Goal: Task Accomplishment & Management: Manage account settings

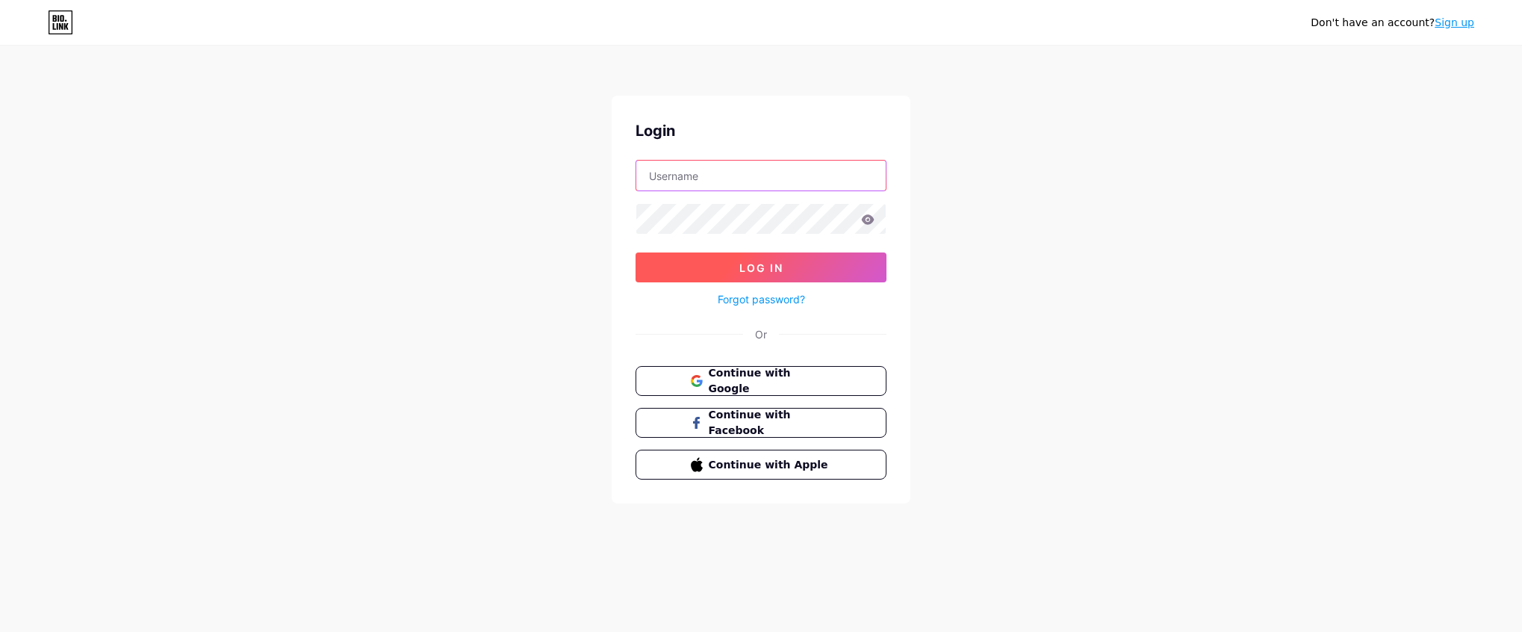
type input "[PERSON_NAME][EMAIL_ADDRESS][DOMAIN_NAME]"
click at [769, 267] on span "Log In" at bounding box center [761, 267] width 44 height 13
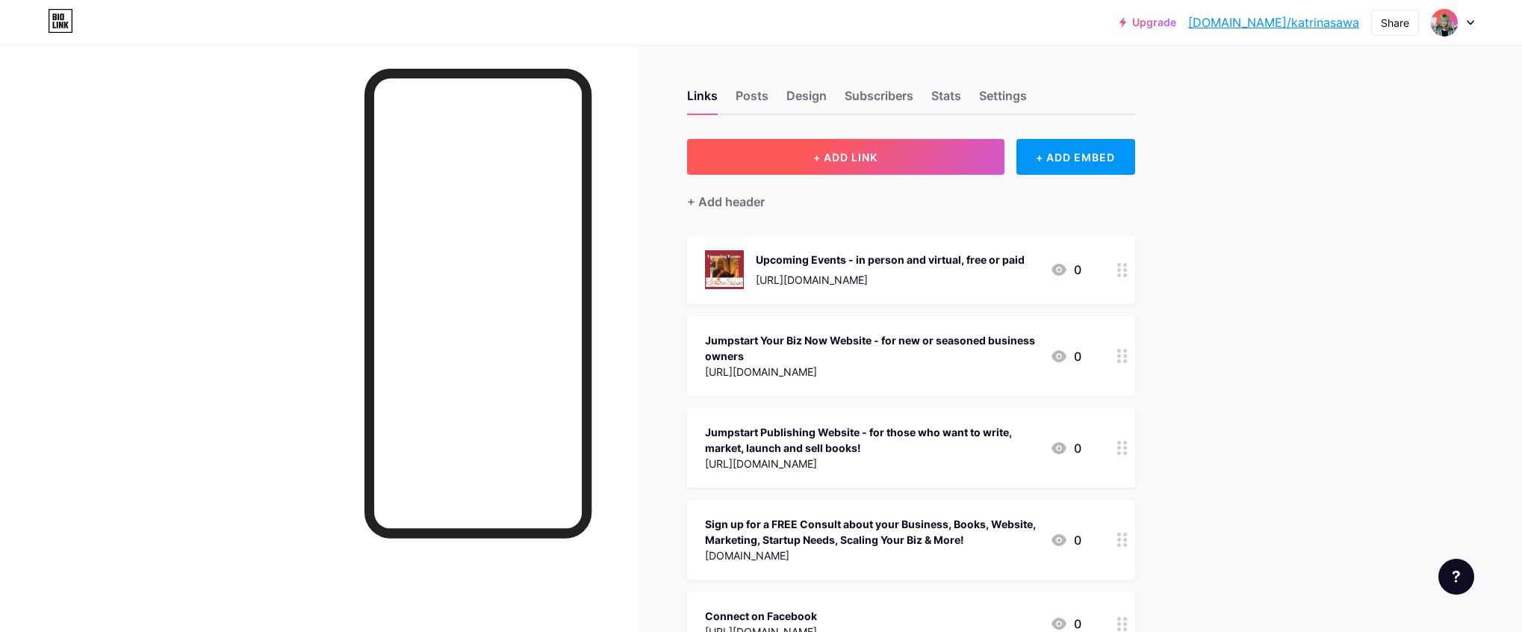
click at [860, 151] on span "+ ADD LINK" at bounding box center [845, 157] width 64 height 13
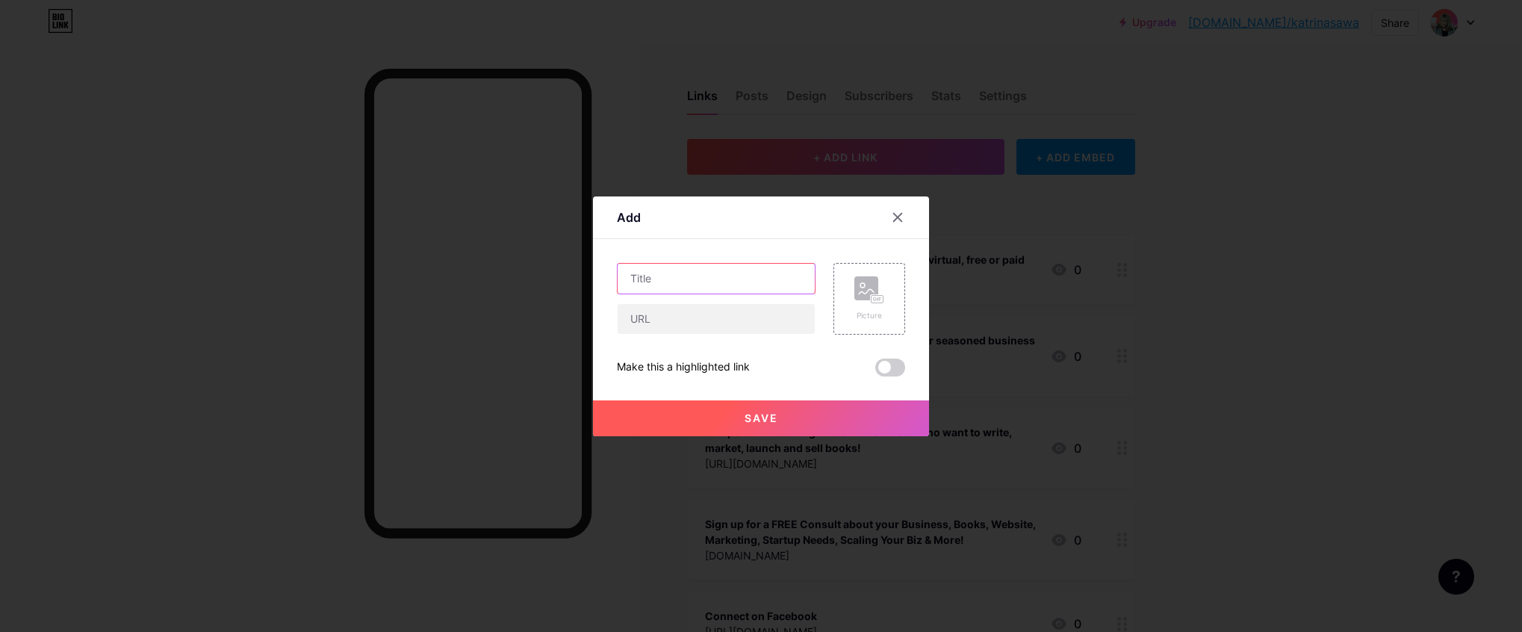
drag, startPoint x: 641, startPoint y: 276, endPoint x: 654, endPoint y: 276, distance: 12.7
click at [641, 276] on input "text" at bounding box center [716, 279] width 197 height 30
type input "Sign up for email or text advice, newsletter, videos & more on both business gr…"
click at [633, 317] on input "text" at bounding box center [716, 319] width 197 height 30
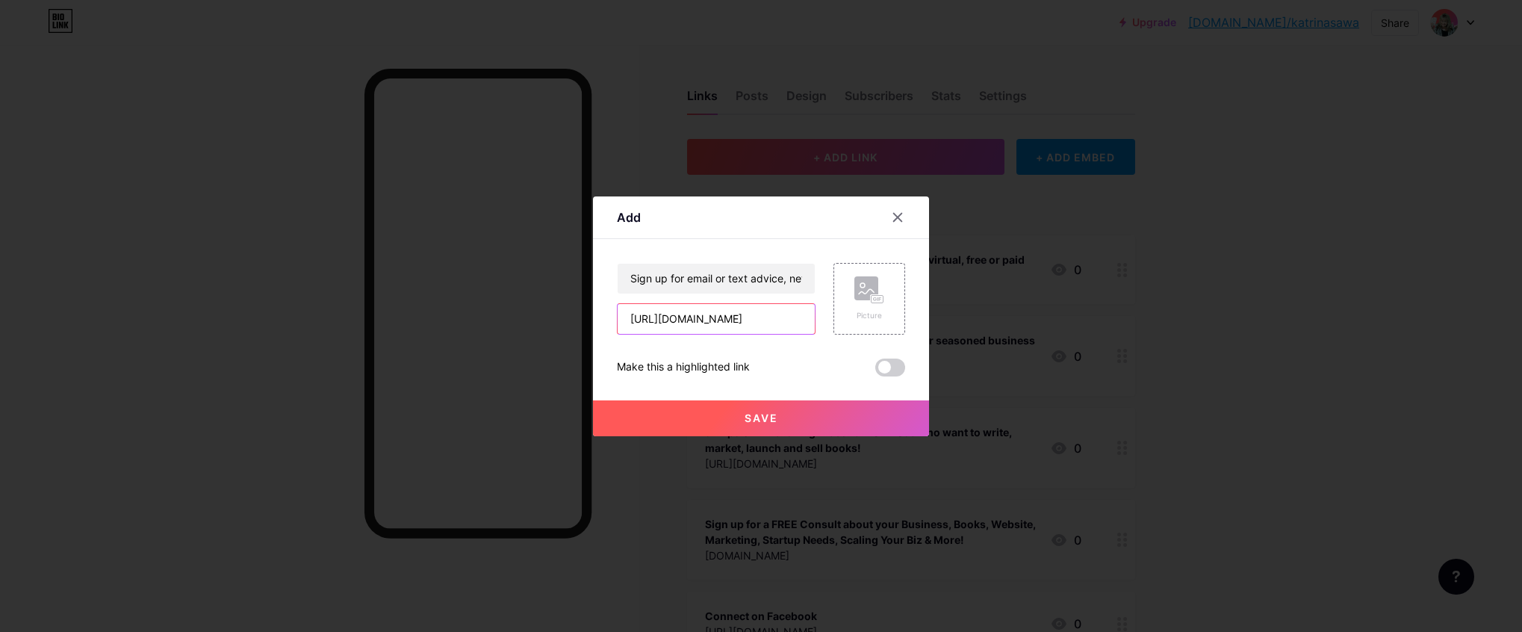
scroll to position [0, 81]
type input "[URL][DOMAIN_NAME]"
click at [879, 299] on icon at bounding box center [880, 299] width 2 height 4
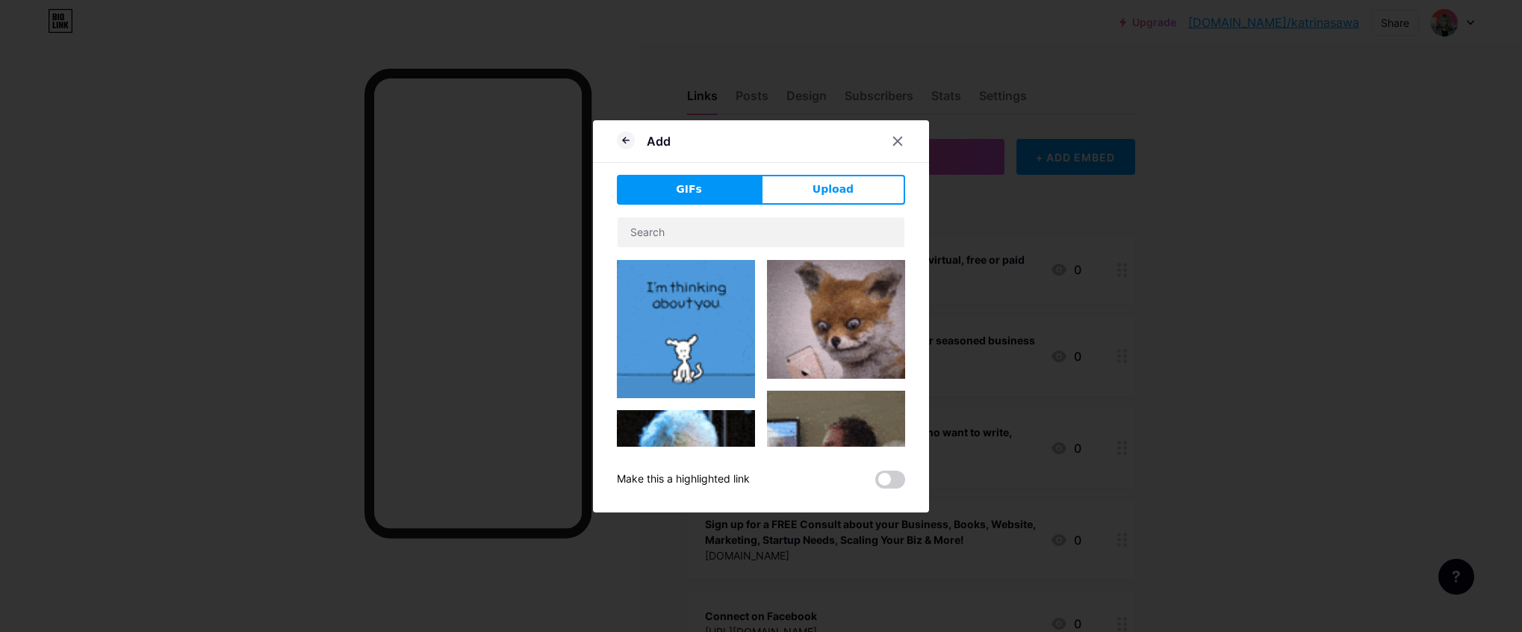
scroll to position [4, 0]
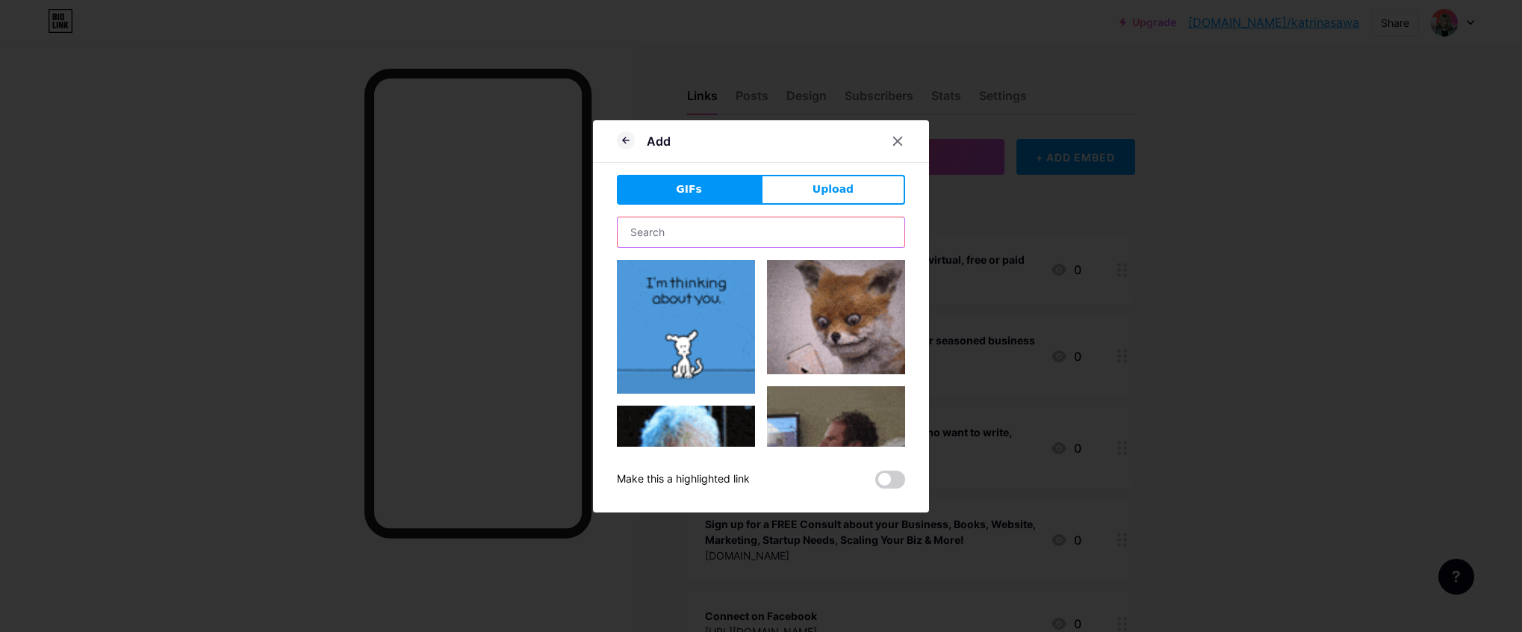
click at [680, 225] on input "text" at bounding box center [761, 232] width 287 height 30
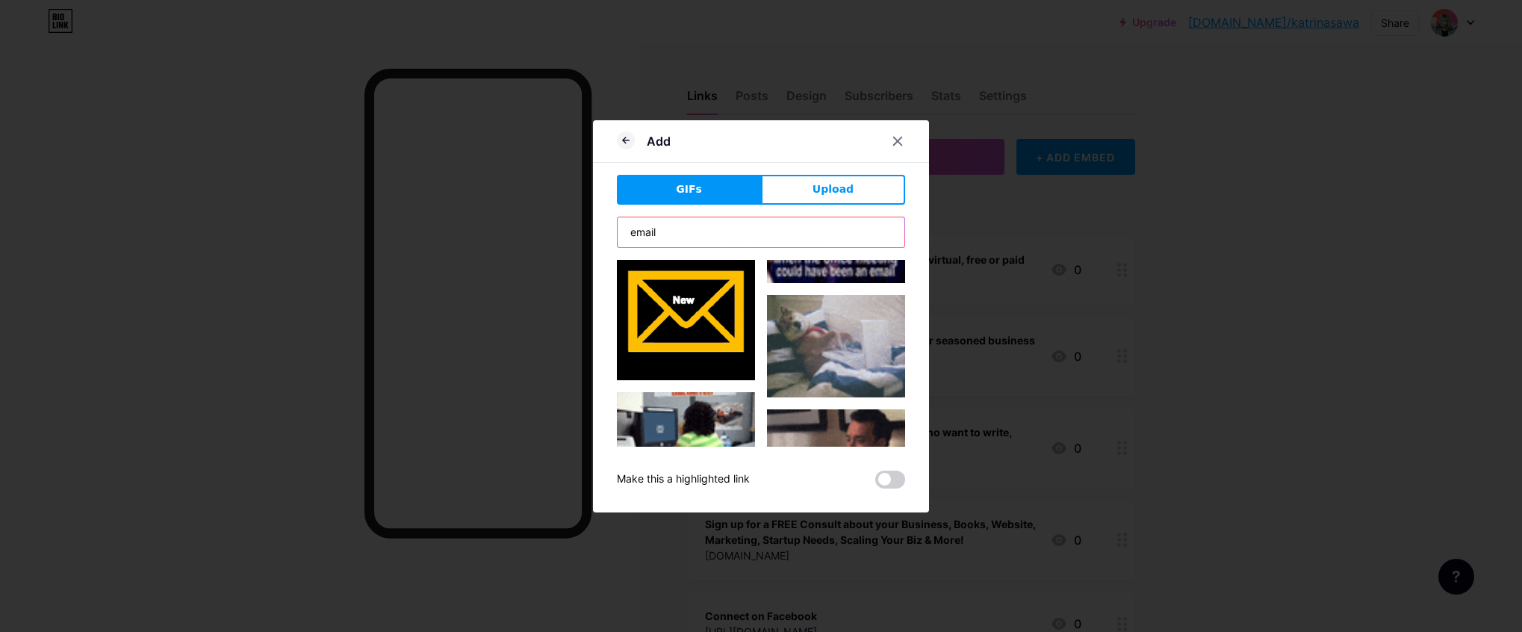
scroll to position [395, 0]
type input "email"
click at [689, 306] on img at bounding box center [686, 310] width 138 height 138
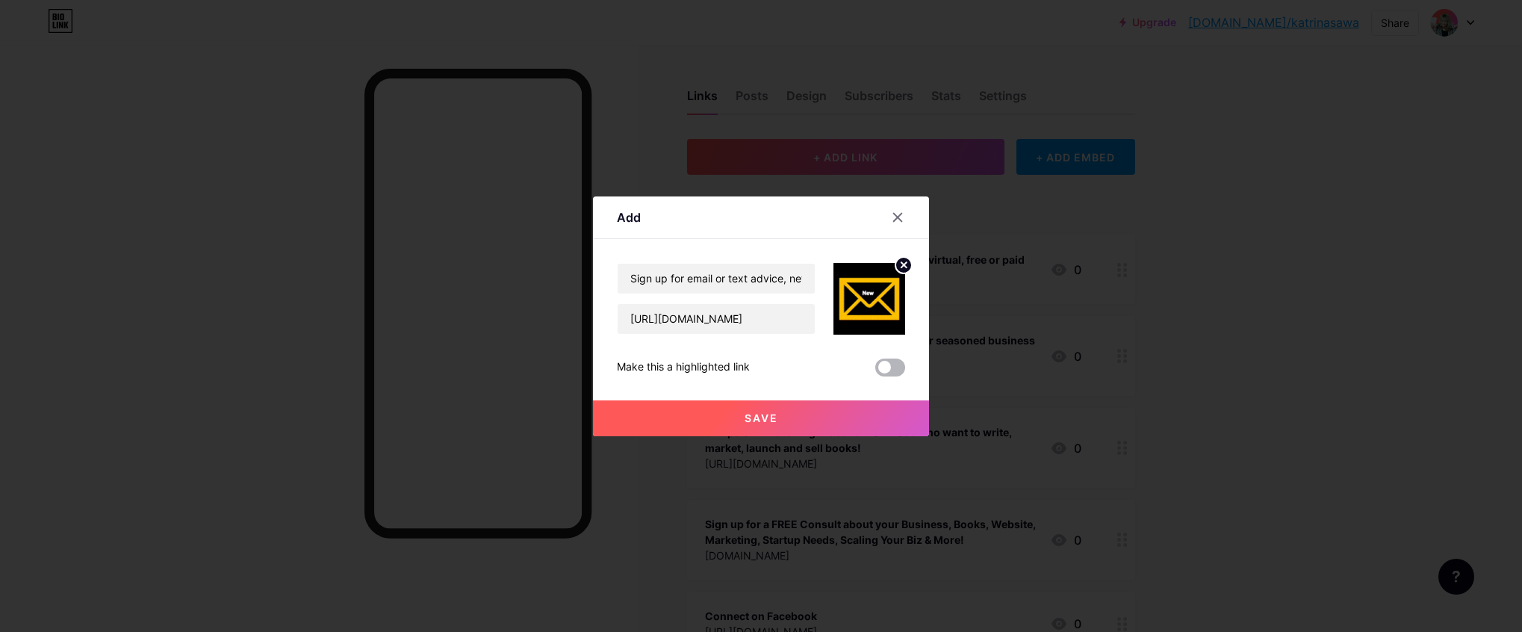
click at [889, 367] on span at bounding box center [890, 368] width 30 height 18
click at [875, 371] on input "checkbox" at bounding box center [875, 371] width 0 height 0
click at [789, 416] on button "Save" at bounding box center [761, 418] width 336 height 36
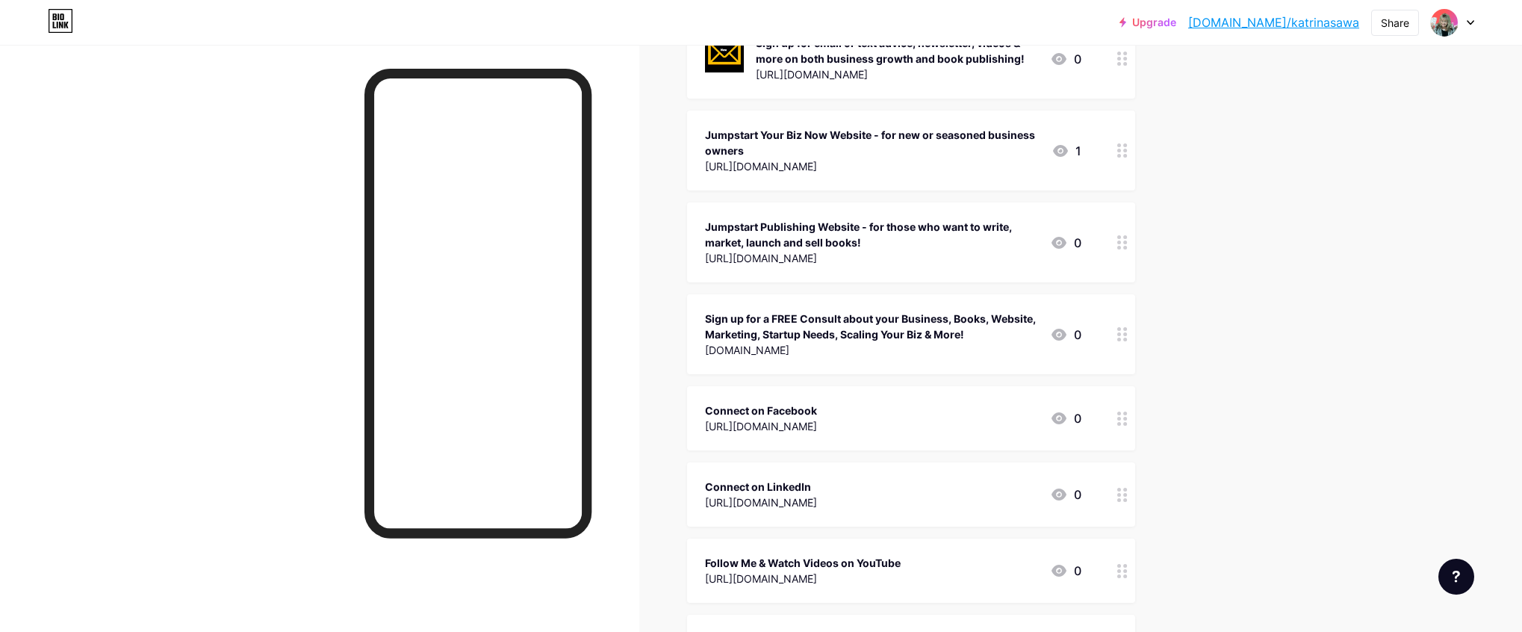
scroll to position [294, 0]
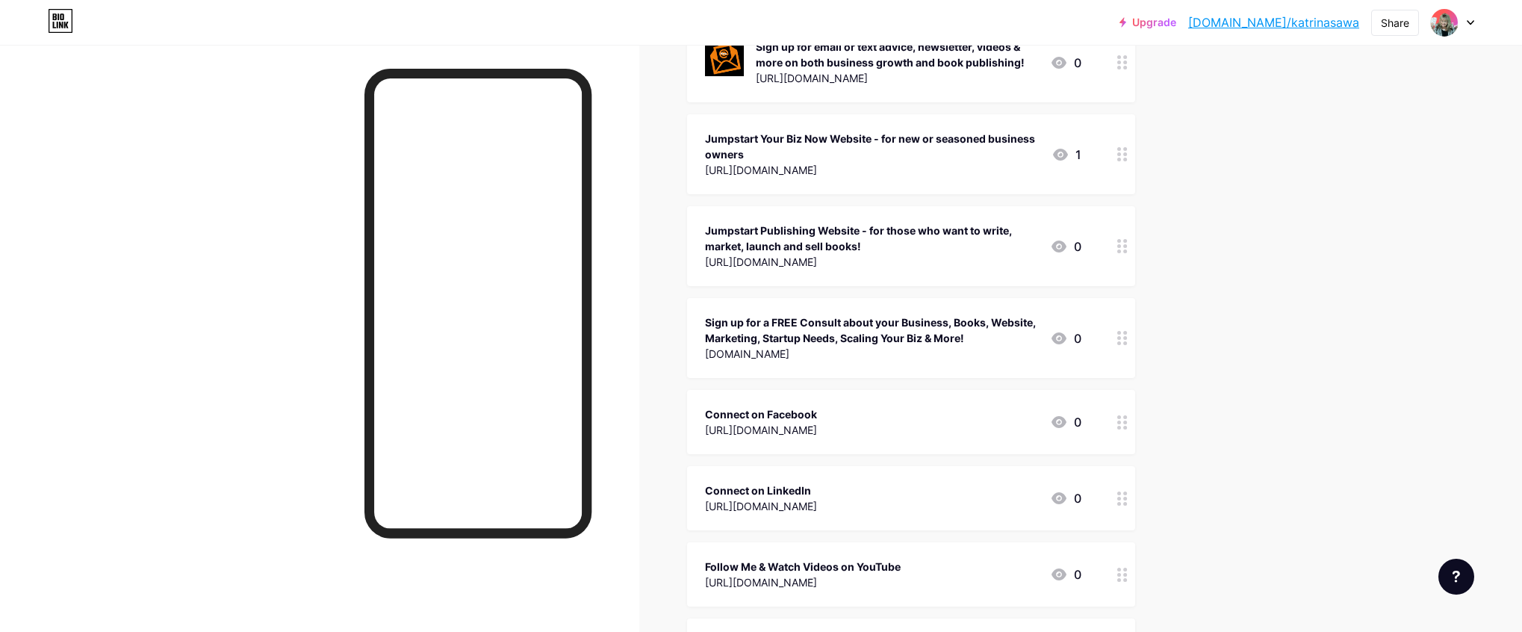
click at [989, 339] on div "Sign up for a FREE Consult about your Business, Books, Website, Marketing, Star…" at bounding box center [871, 329] width 333 height 31
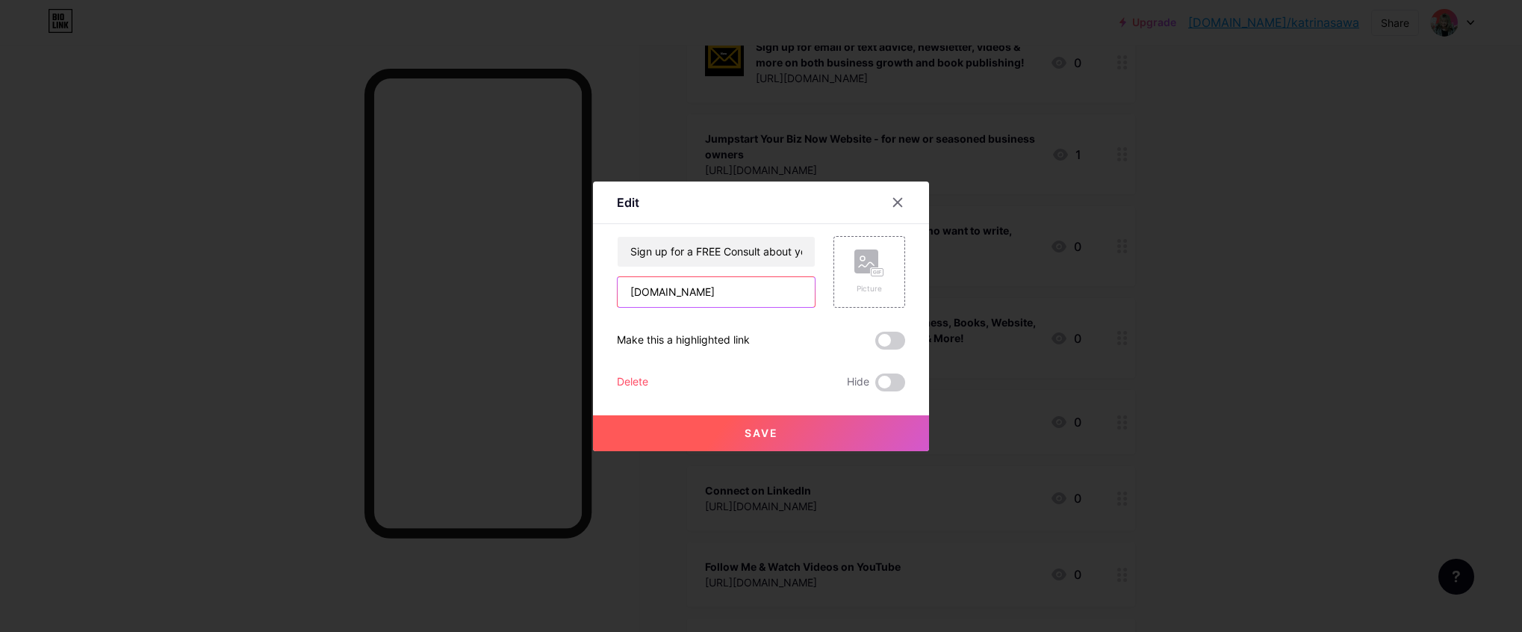
click at [633, 291] on input "[DOMAIN_NAME]" at bounding box center [716, 292] width 197 height 30
type input "[URL][DOMAIN_NAME]"
click at [883, 337] on span at bounding box center [890, 341] width 30 height 18
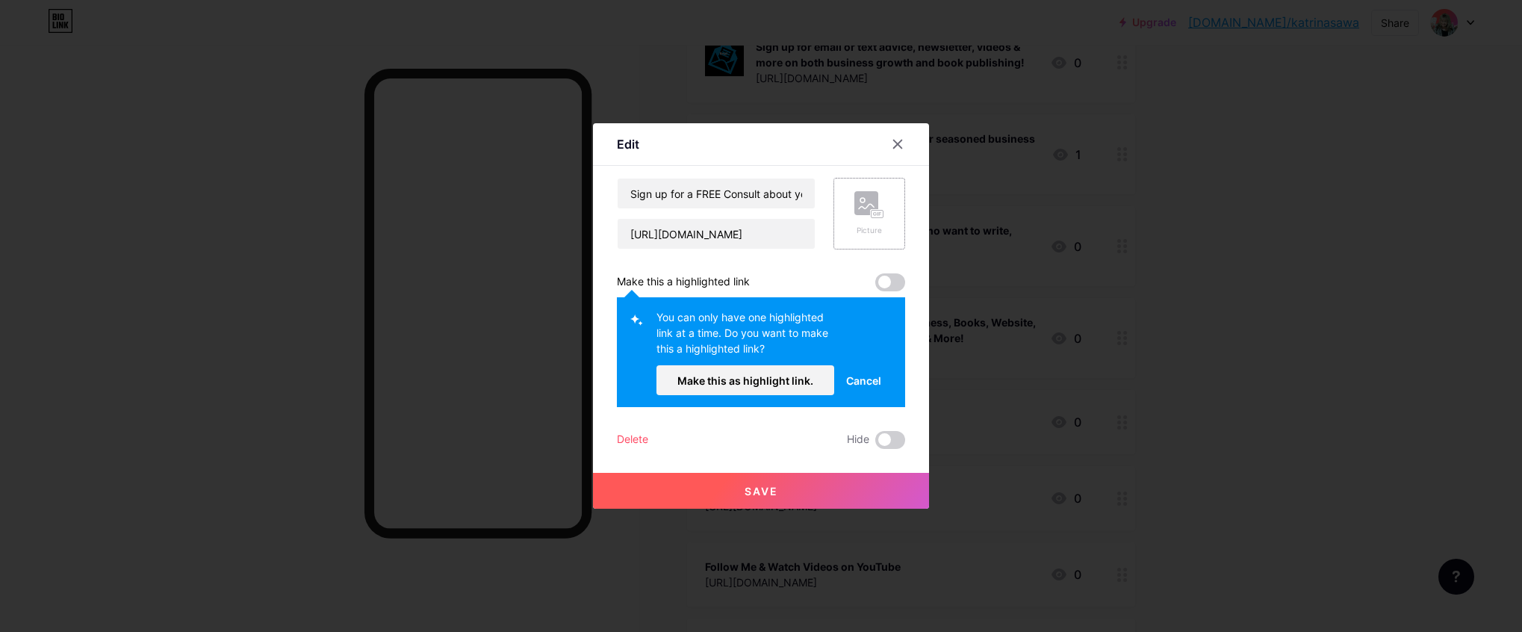
click at [877, 218] on rect at bounding box center [877, 214] width 13 height 9
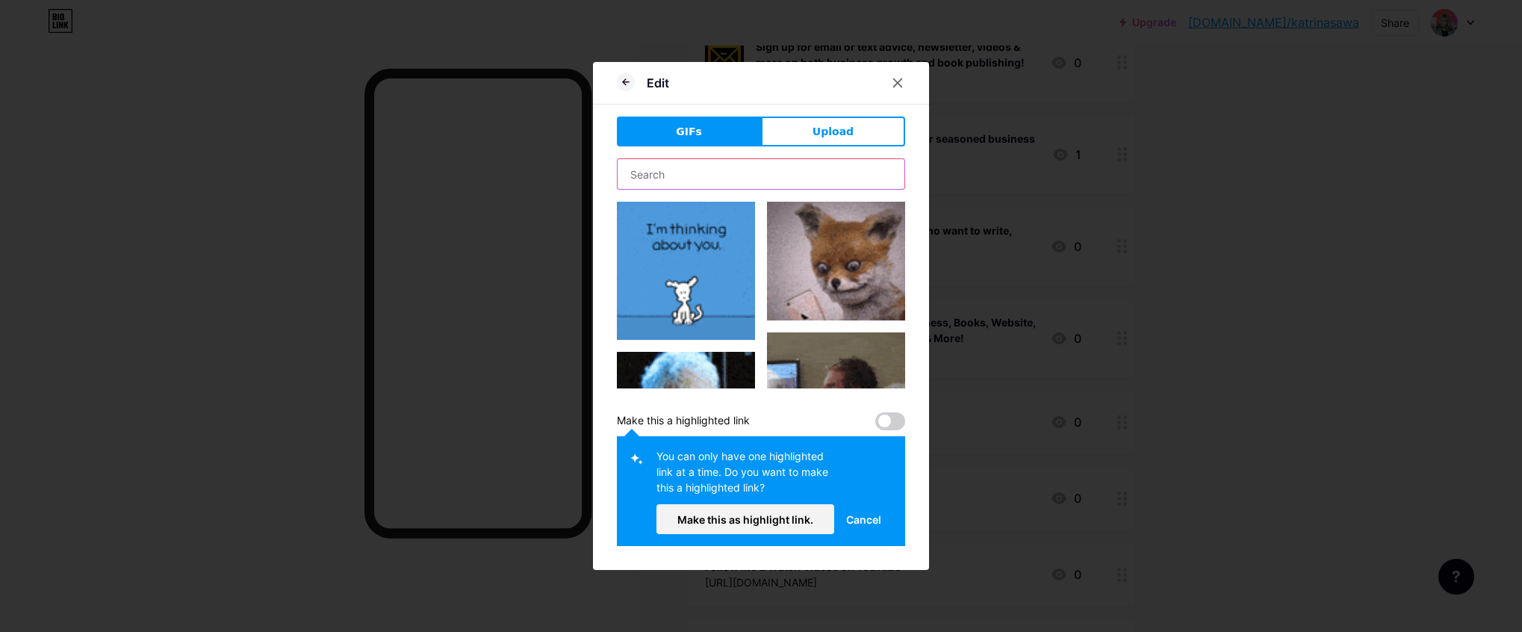
click at [656, 176] on input "text" at bounding box center [761, 174] width 287 height 30
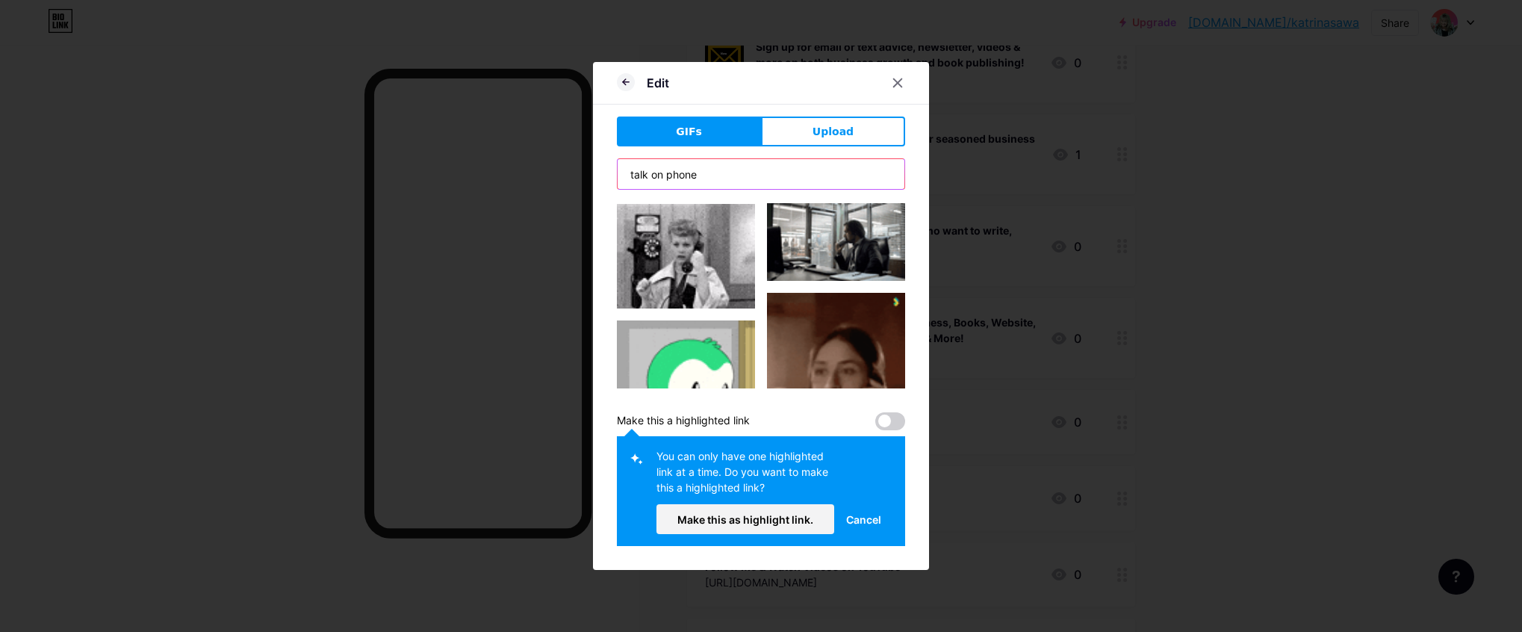
scroll to position [4663, 0]
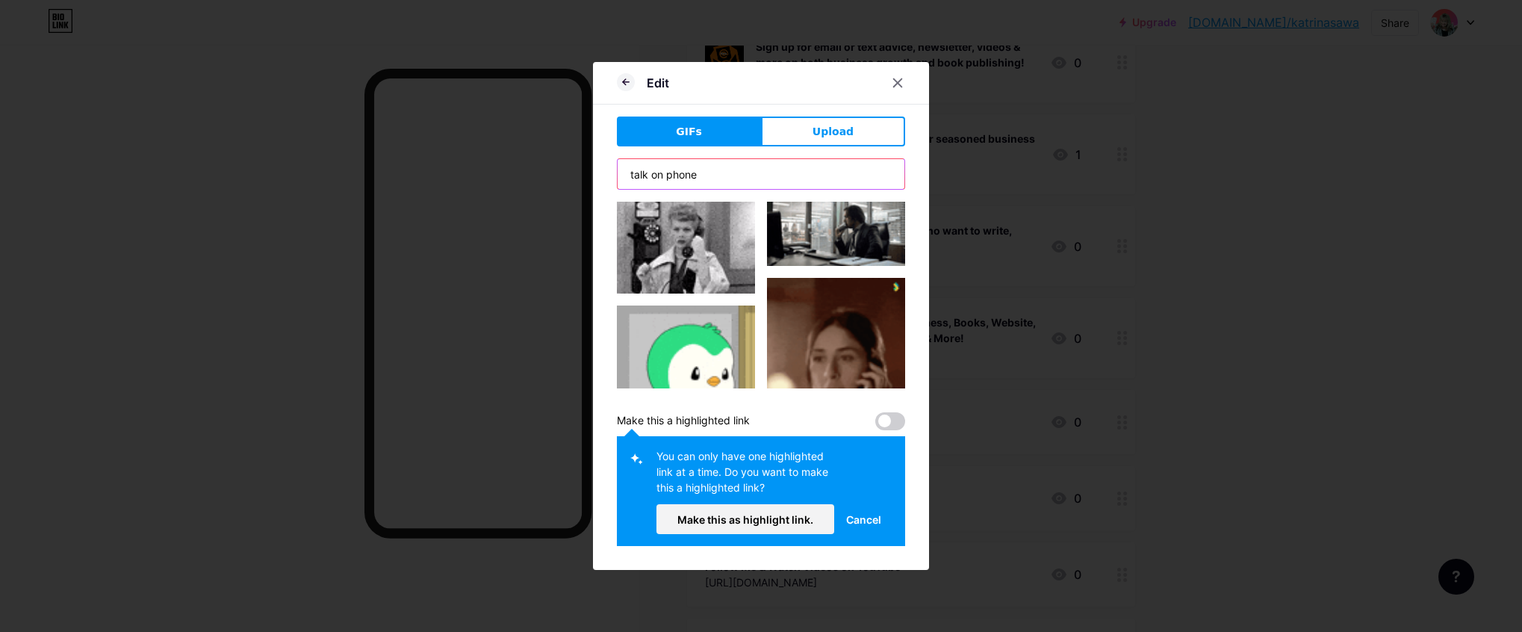
type input "talk on phone"
click at [698, 249] on img at bounding box center [686, 241] width 138 height 105
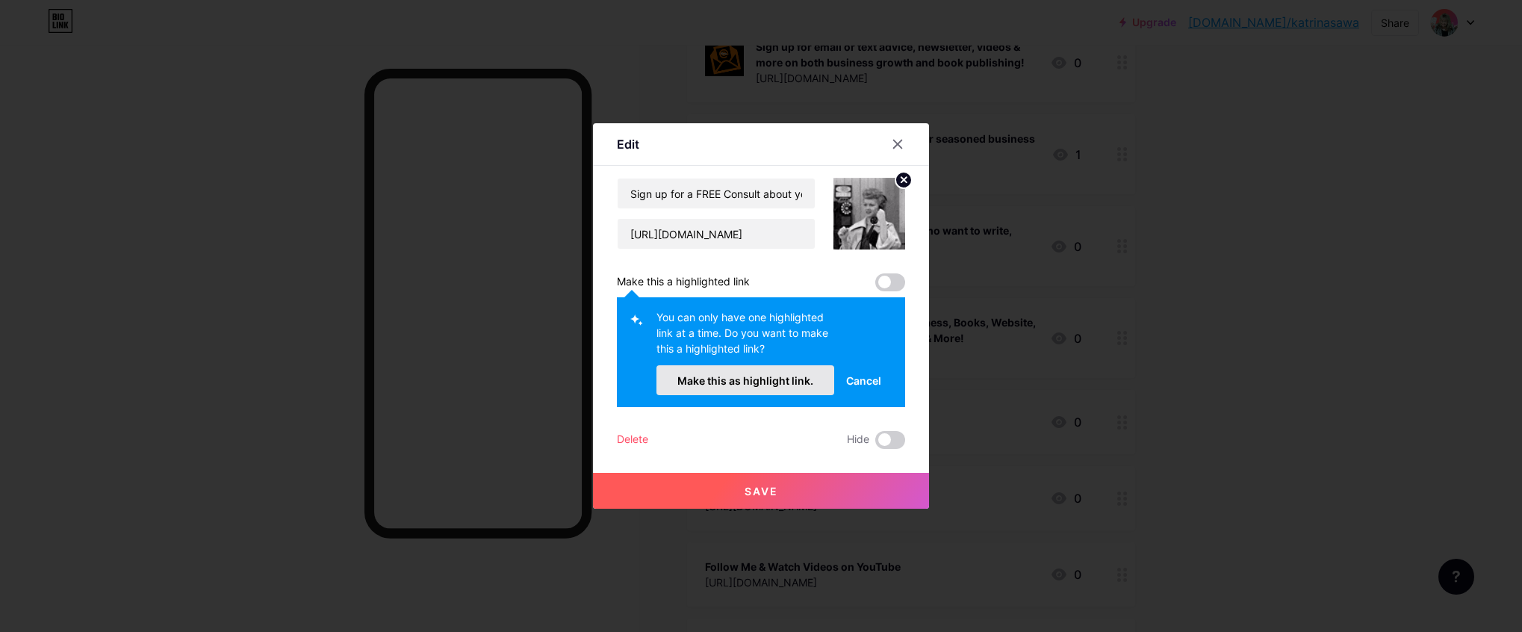
click at [771, 386] on span "Make this as highlight link." at bounding box center [745, 380] width 136 height 13
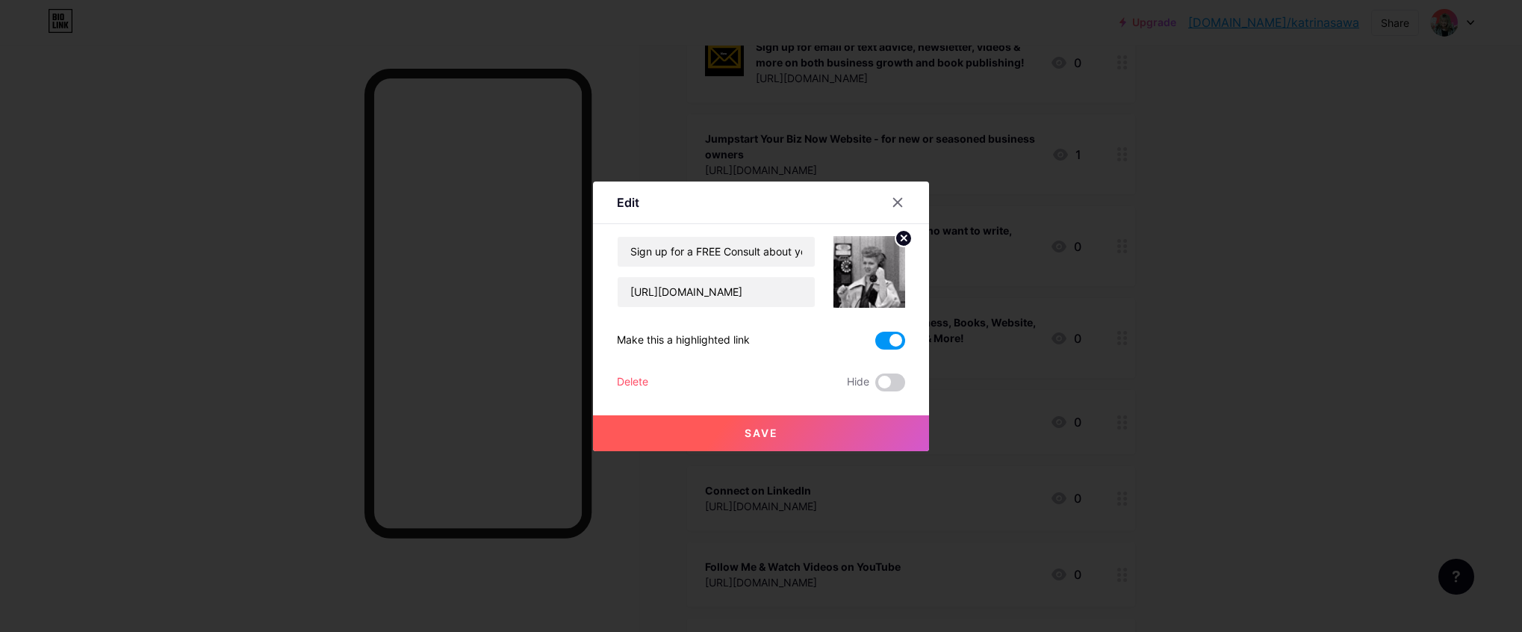
click at [798, 430] on button "Save" at bounding box center [761, 433] width 336 height 36
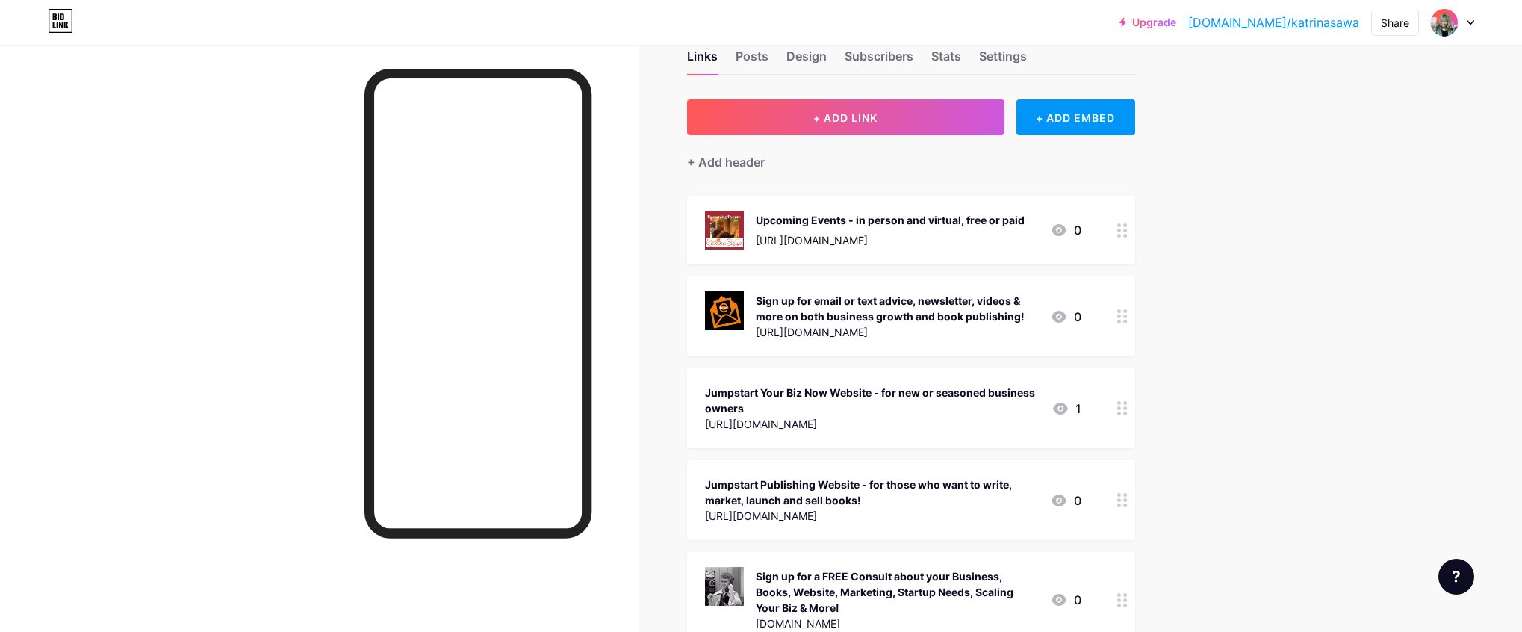
scroll to position [29, 0]
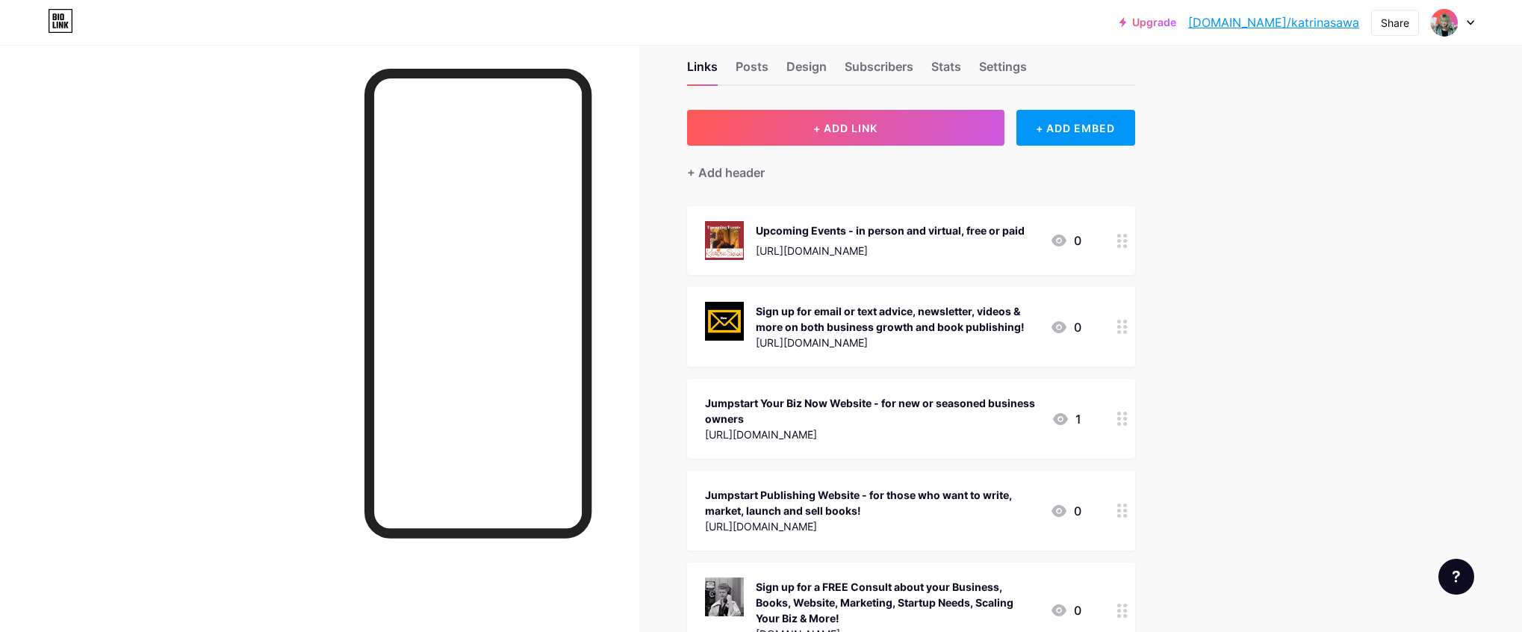
click at [902, 225] on div "Upcoming Events - in person and virtual, free or paid" at bounding box center [890, 231] width 269 height 16
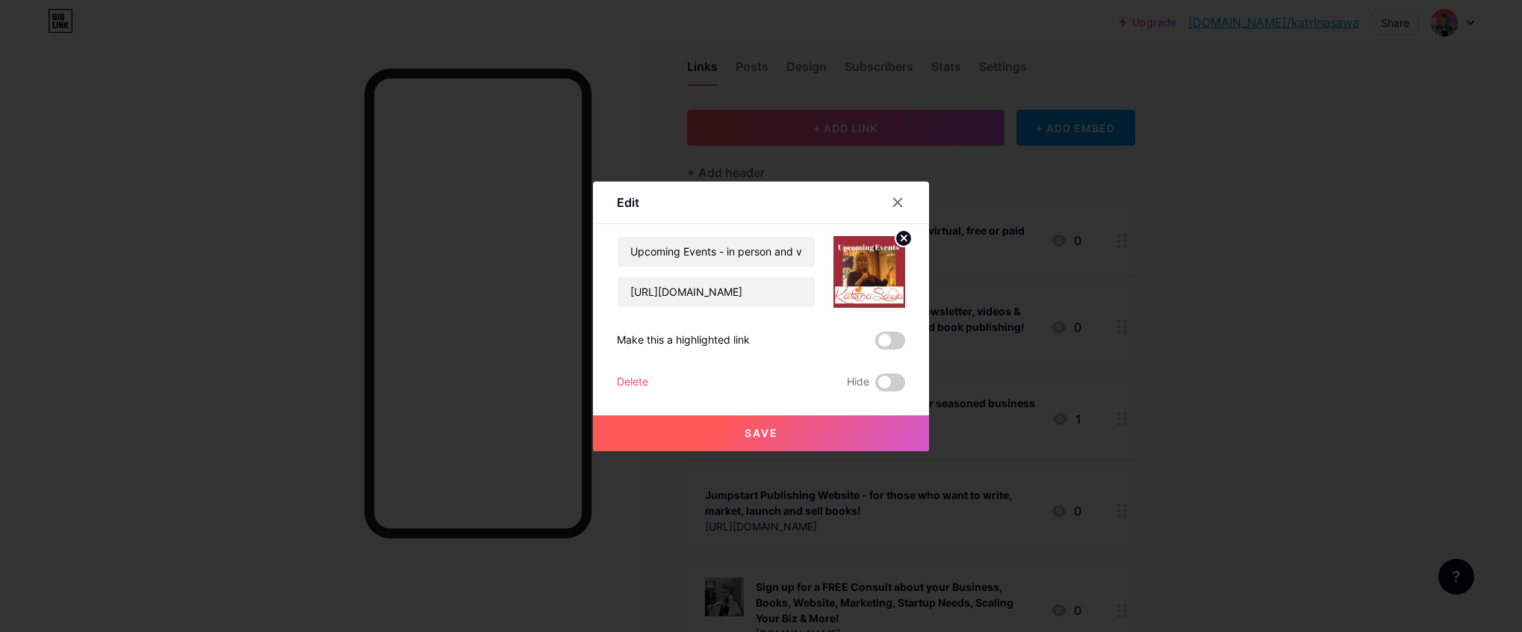
click at [906, 238] on circle at bounding box center [904, 238] width 16 height 16
click at [875, 261] on rect at bounding box center [866, 261] width 24 height 24
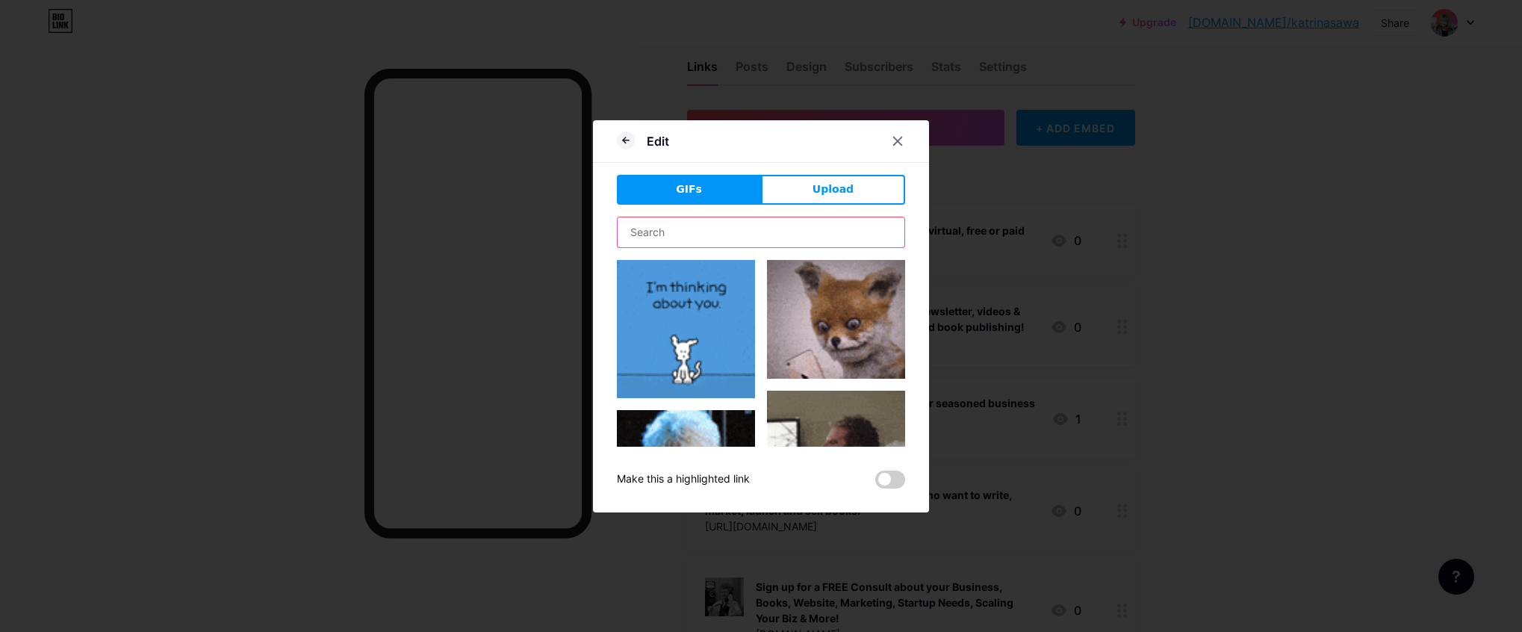
click at [711, 226] on input "text" at bounding box center [761, 232] width 287 height 30
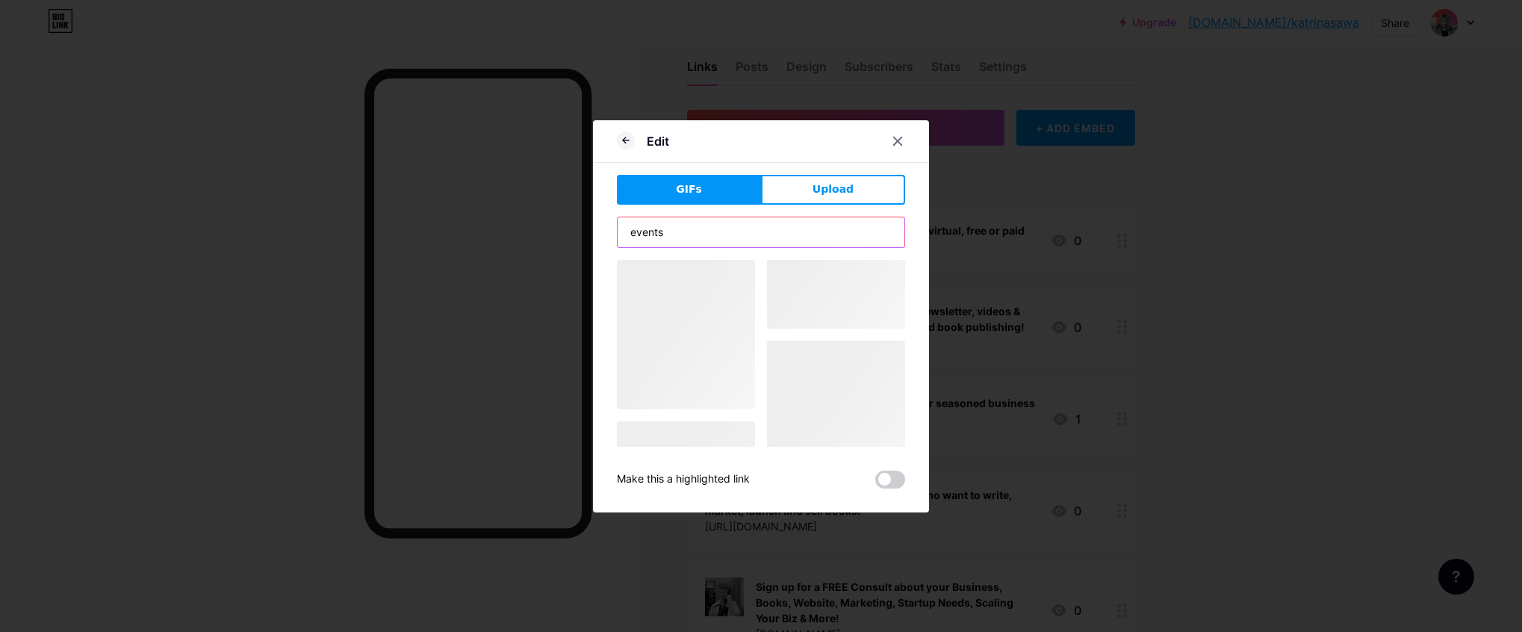
type input "events"
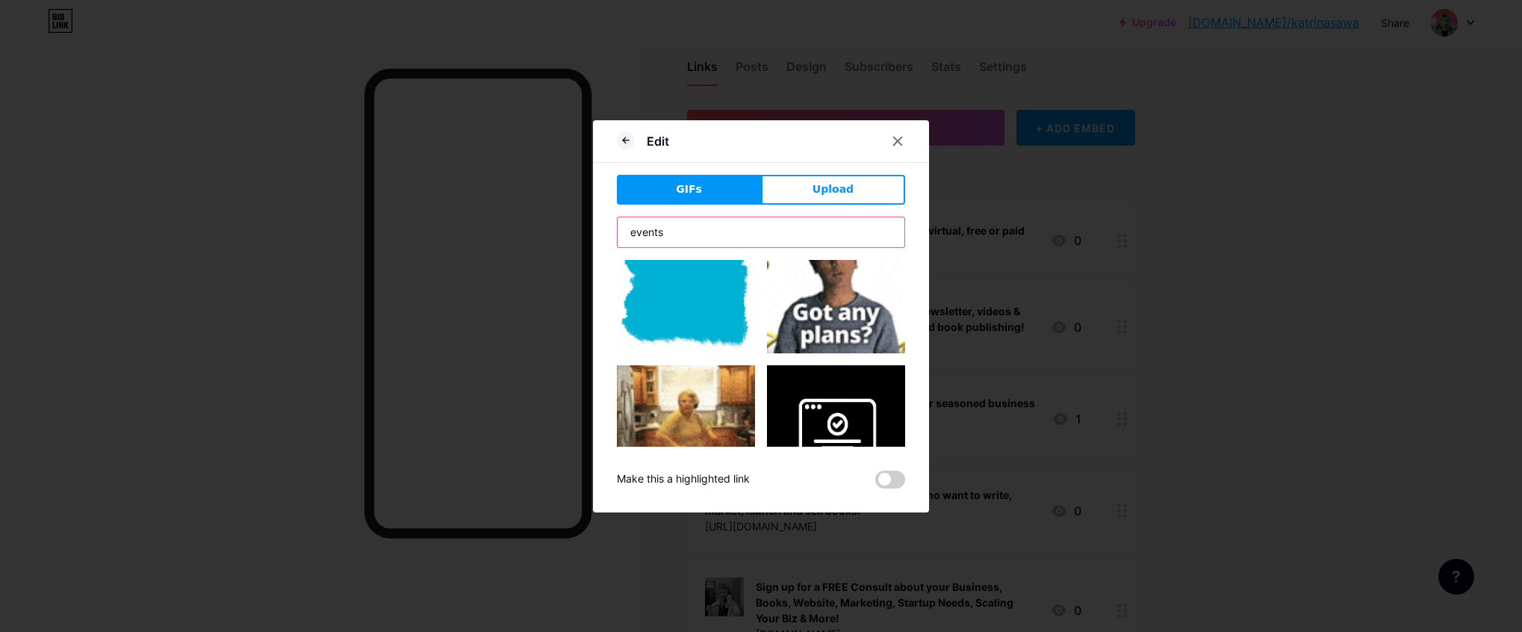
scroll to position [55, 0]
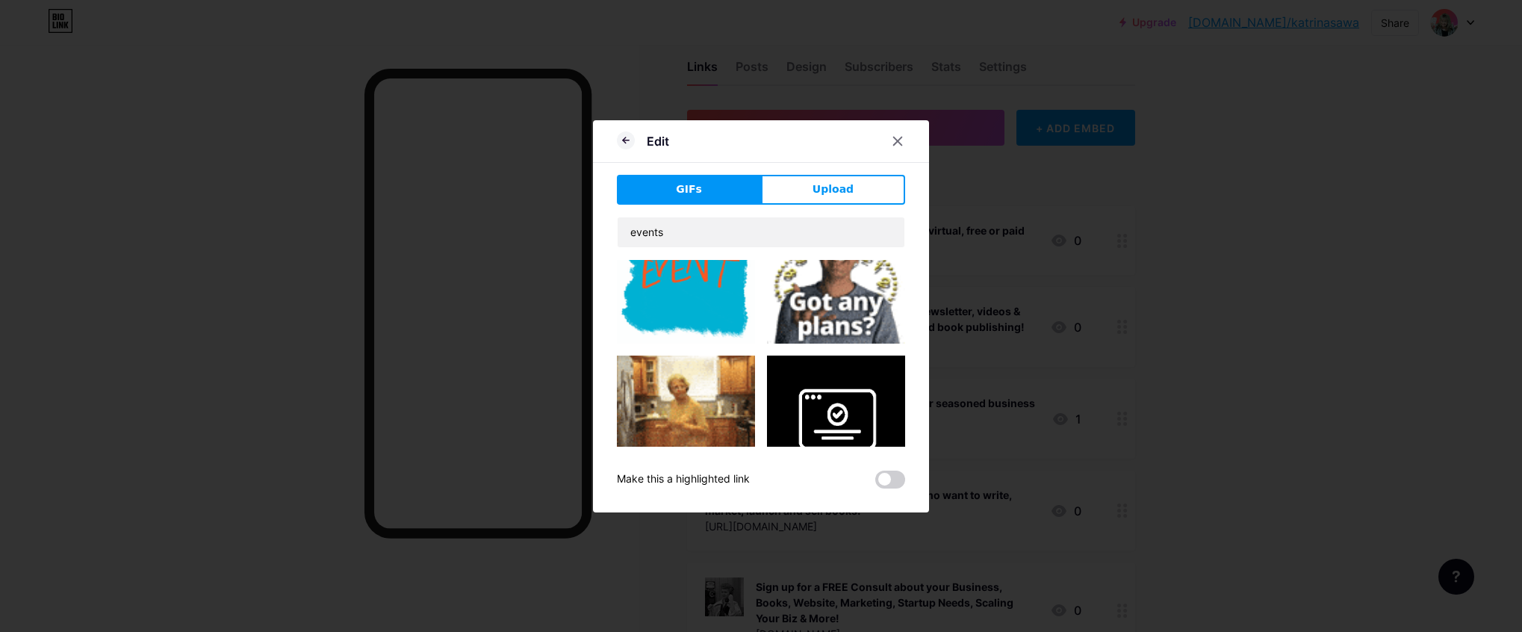
click at [681, 303] on img at bounding box center [686, 274] width 138 height 138
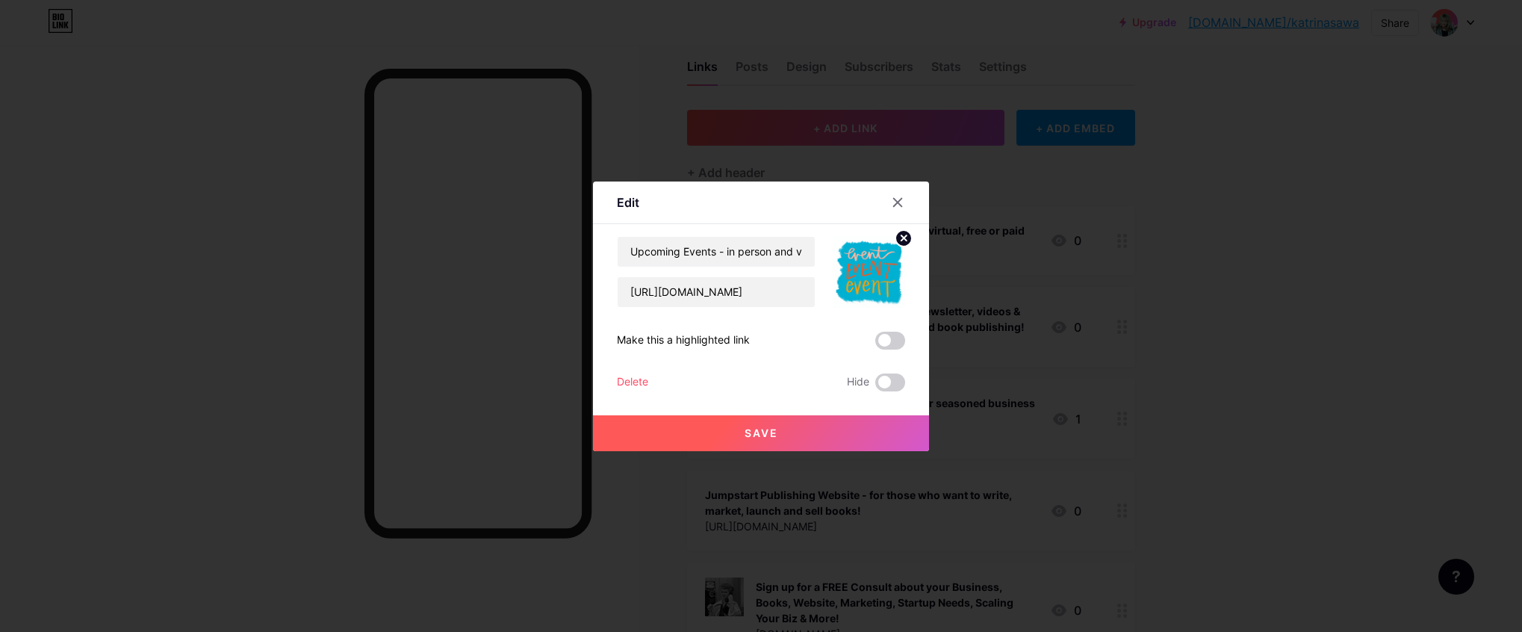
click at [766, 435] on span "Save" at bounding box center [762, 432] width 34 height 13
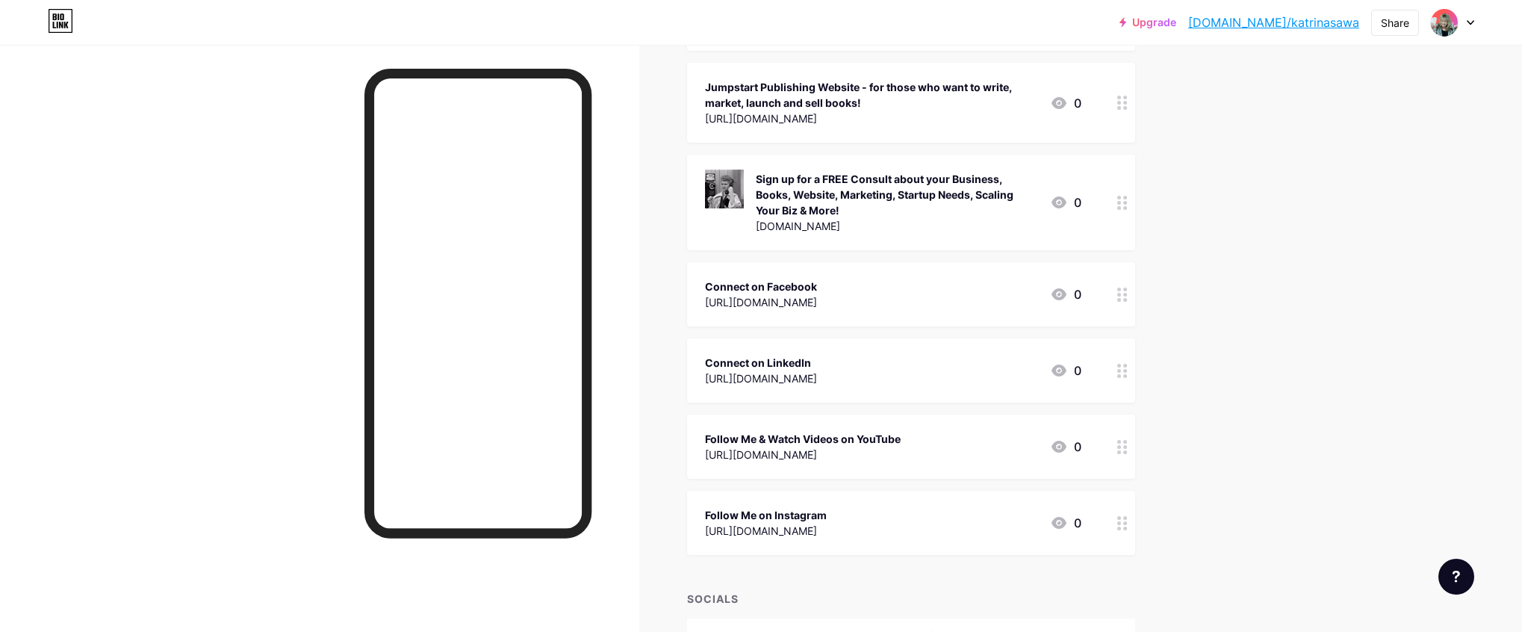
scroll to position [452, 0]
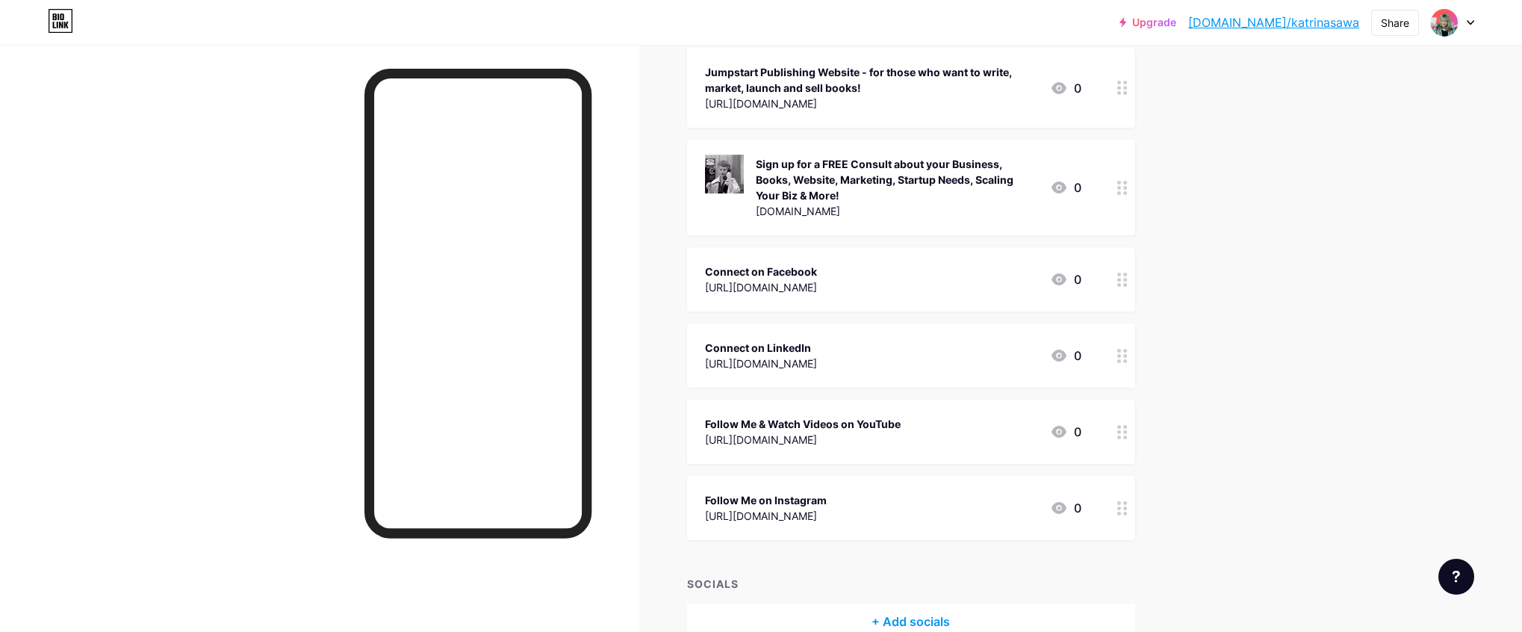
click at [1002, 173] on div "Sign up for a FREE Consult about your Business, Books, Website, Marketing, Star…" at bounding box center [897, 179] width 282 height 47
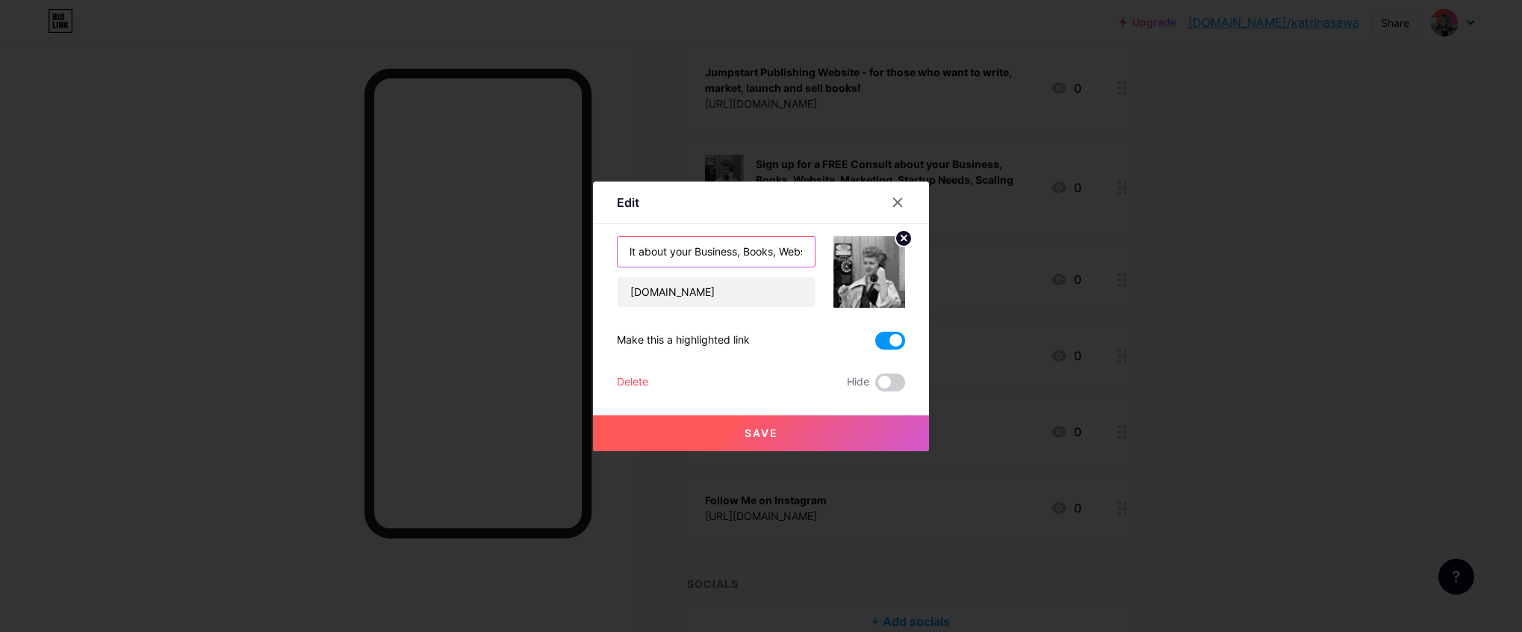
scroll to position [0, 334]
drag, startPoint x: 786, startPoint y: 251, endPoint x: 809, endPoint y: 250, distance: 22.4
click at [809, 250] on input "Sign up for a FREE Consult about your Business, Books, Website, Marketing, Star…" at bounding box center [716, 252] width 197 height 30
click at [715, 249] on input "Sign up for a FREE Consult about your Business, Books, Website, Marketing, Star…" at bounding box center [716, 252] width 197 height 30
drag, startPoint x: 715, startPoint y: 249, endPoint x: 753, endPoint y: 250, distance: 38.1
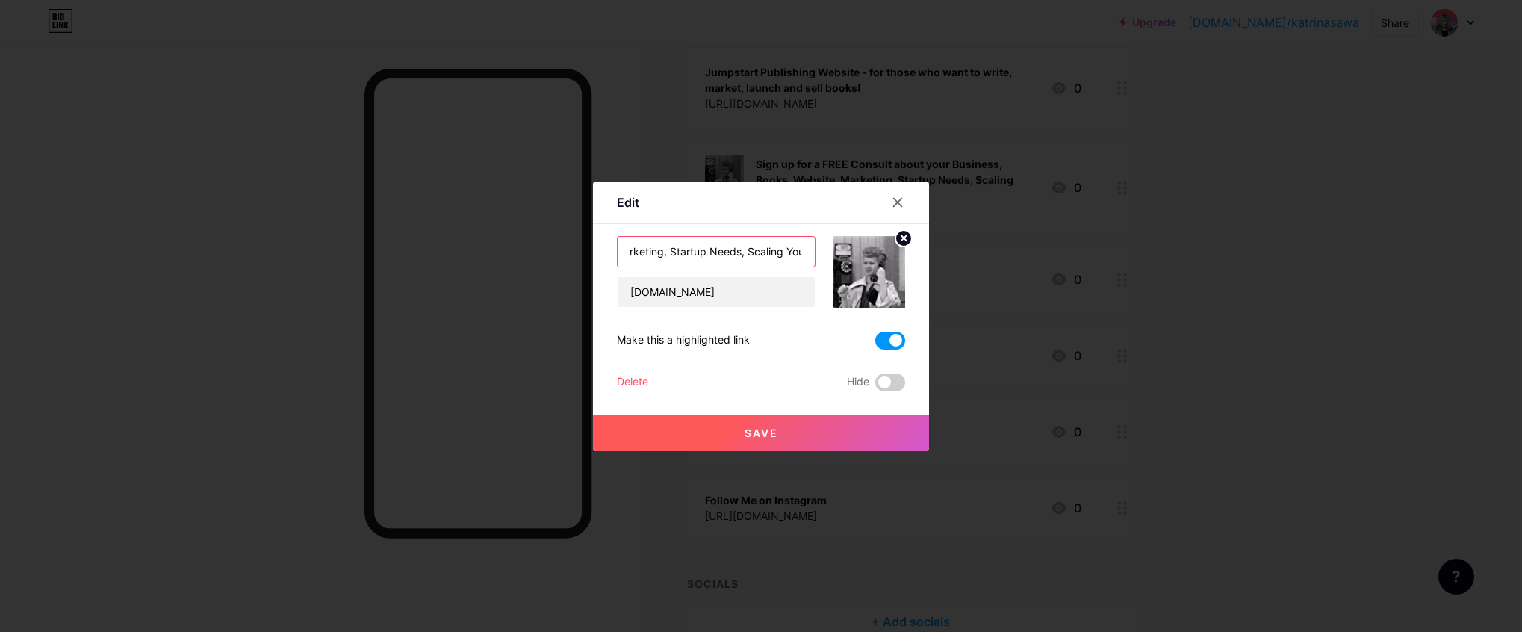
click at [753, 250] on input "Sign up for a FREE Consult about your Business, Books, Website, Marketing, Star…" at bounding box center [716, 252] width 197 height 30
drag, startPoint x: 755, startPoint y: 252, endPoint x: 798, endPoint y: 250, distance: 43.3
click at [798, 250] on input "Sign up for a FREE Consult about your Business, Books, Website, Marketing, Star…" at bounding box center [716, 252] width 197 height 30
type input "Sign up for a FREE Consult about your Business, Books, Website, Marketing, Star…"
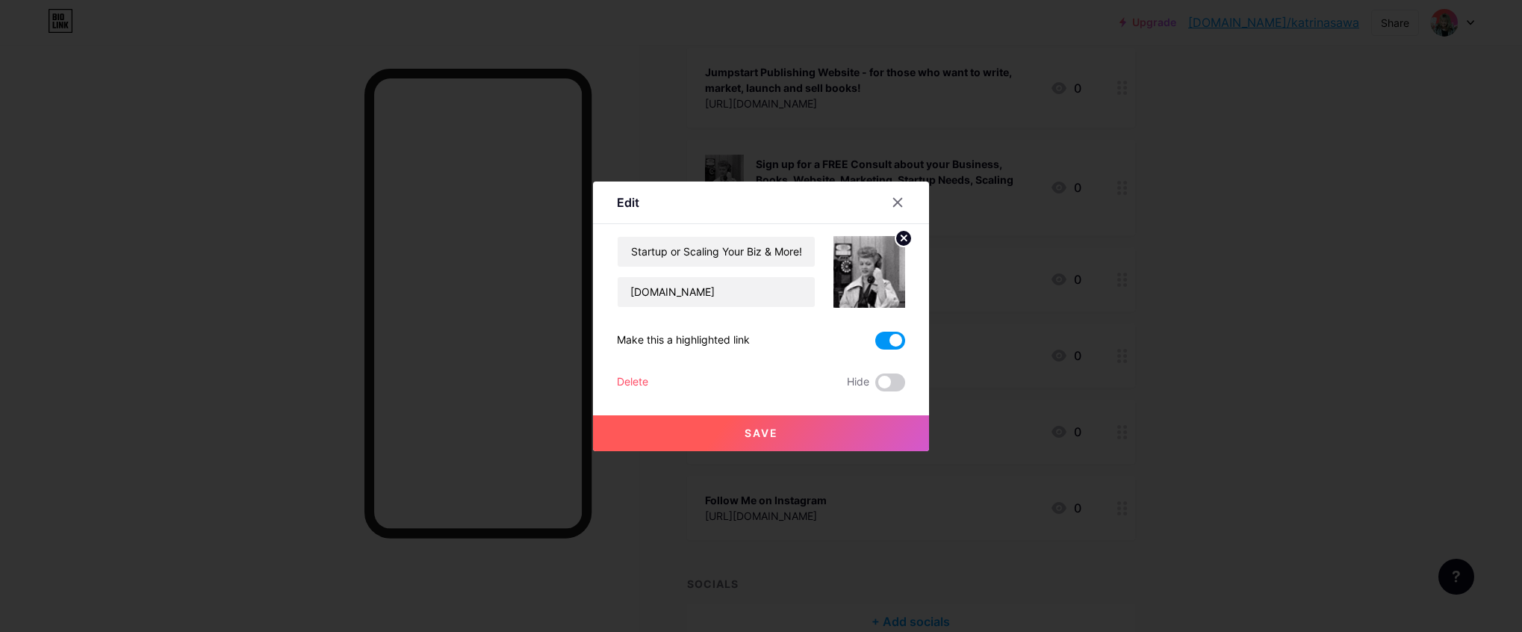
scroll to position [0, 0]
click at [751, 430] on span "Save" at bounding box center [762, 432] width 34 height 13
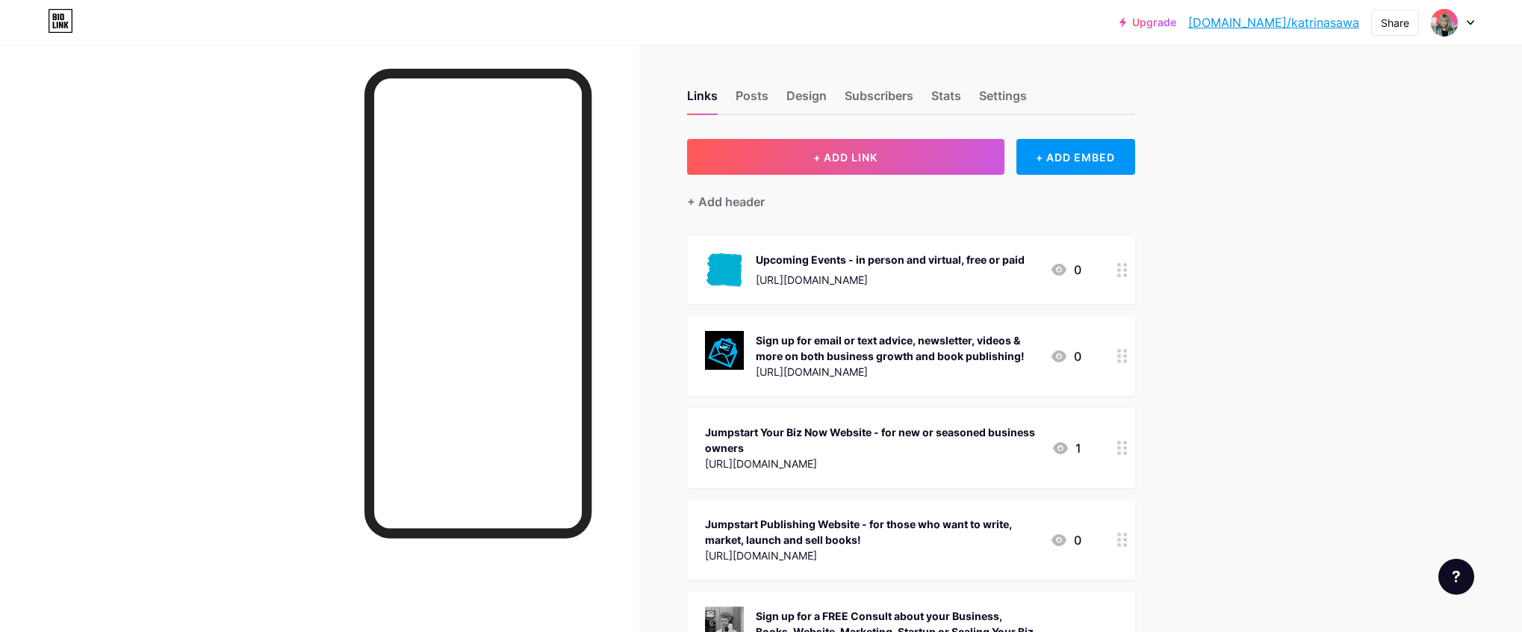
click at [941, 356] on div "Sign up for email or text advice, newsletter, videos & more on both business gr…" at bounding box center [897, 347] width 282 height 31
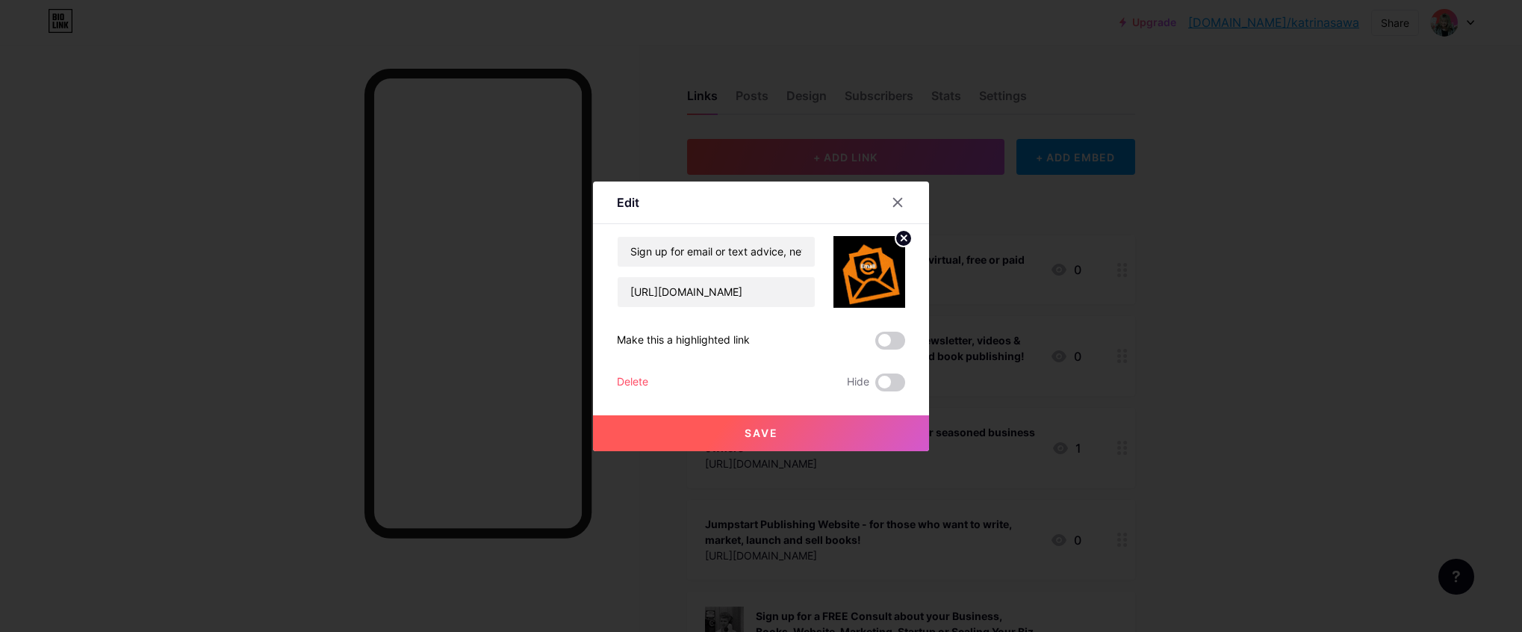
click at [899, 201] on icon at bounding box center [898, 202] width 8 height 8
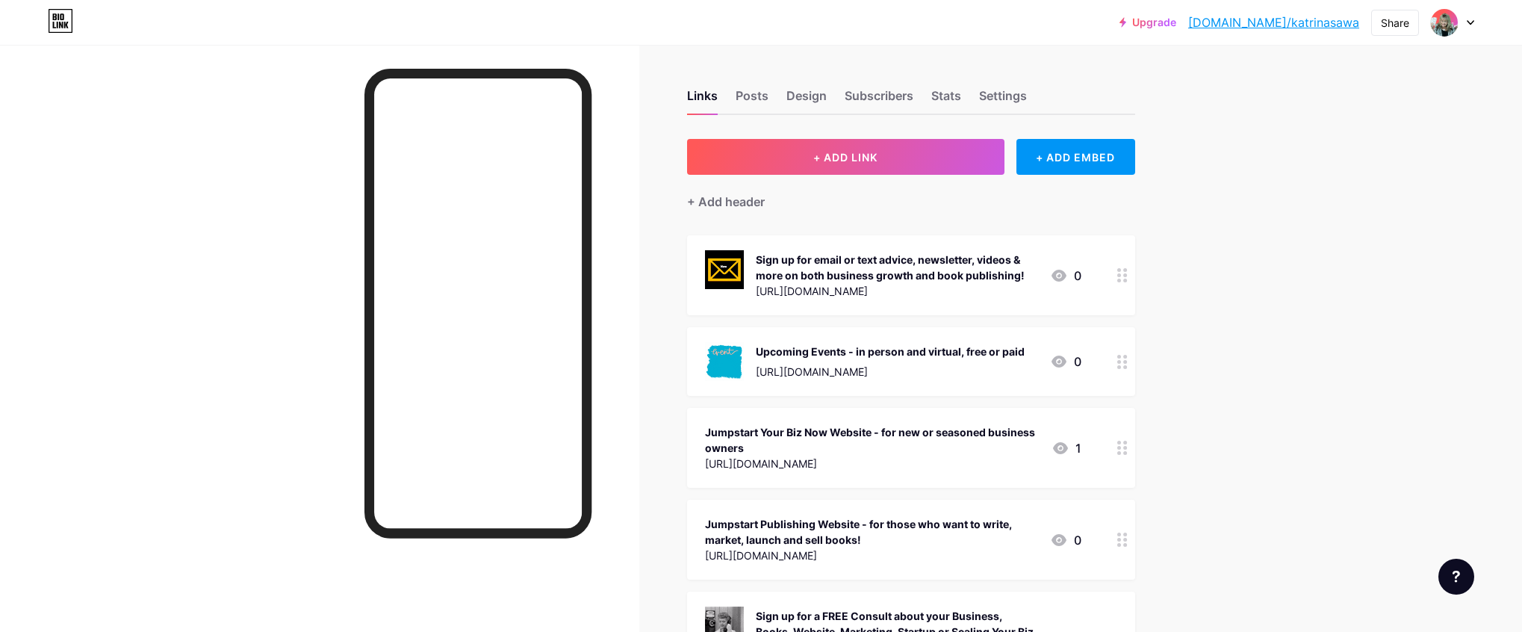
click at [896, 252] on div "Sign up for email or text advice, newsletter, videos & more on both business gr…" at bounding box center [897, 267] width 282 height 31
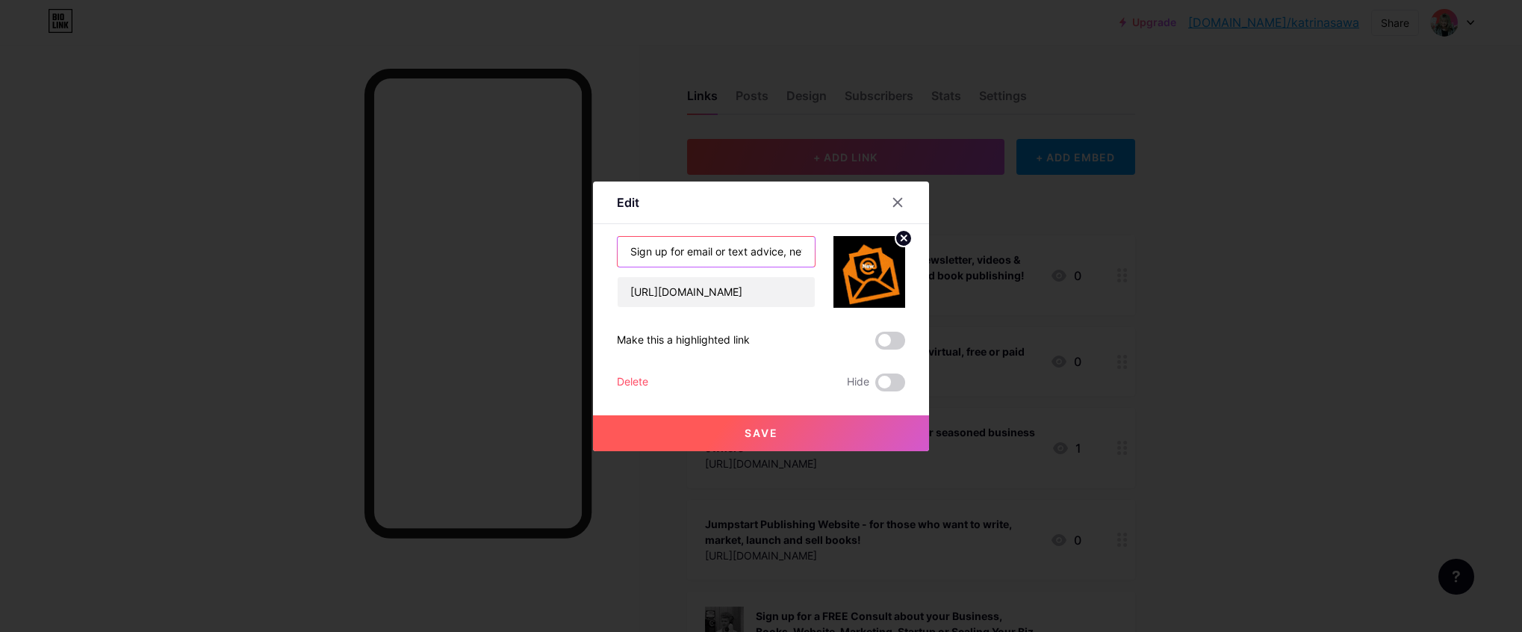
click at [717, 254] on input "Sign up for email or text advice, newsletter, videos & more on both business gr…" at bounding box center [716, 252] width 197 height 30
type input "Sign up for email newsletter or text advice, videos & more on both business gro…"
click at [779, 435] on button "Save" at bounding box center [761, 433] width 336 height 36
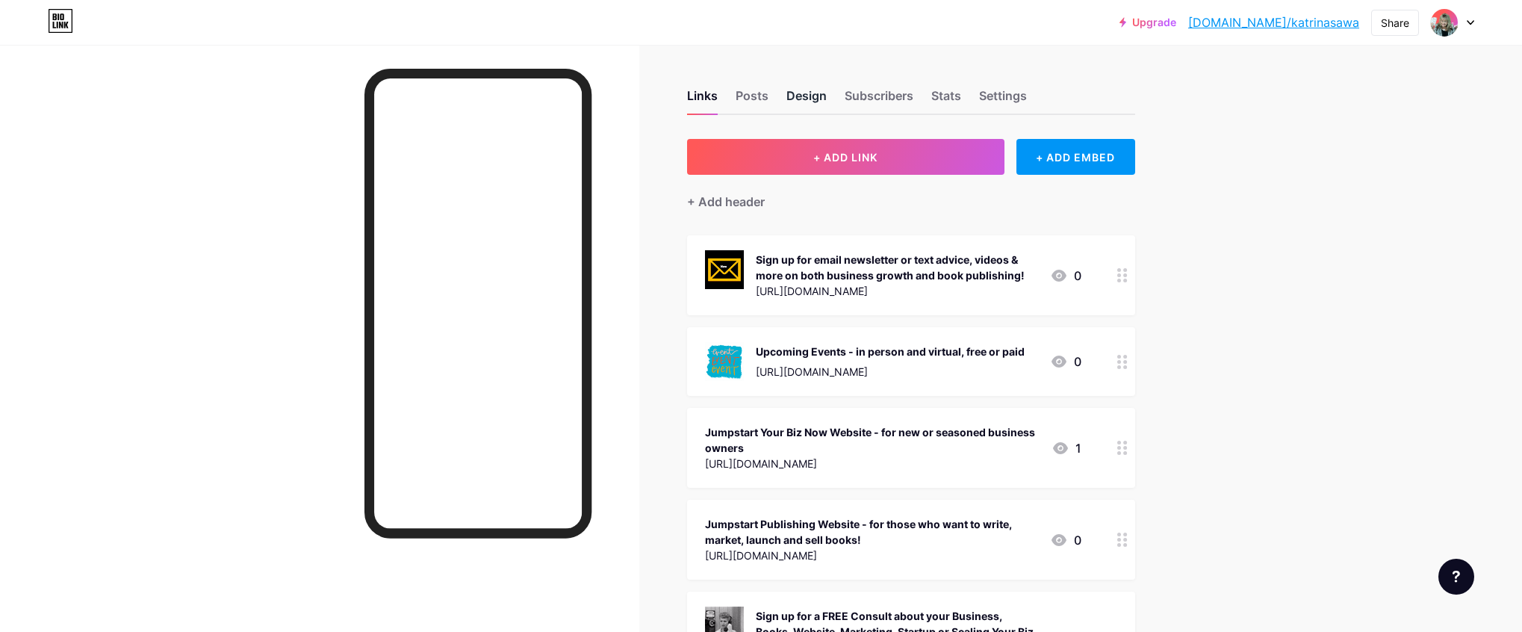
click at [801, 93] on div "Design" at bounding box center [806, 100] width 40 height 27
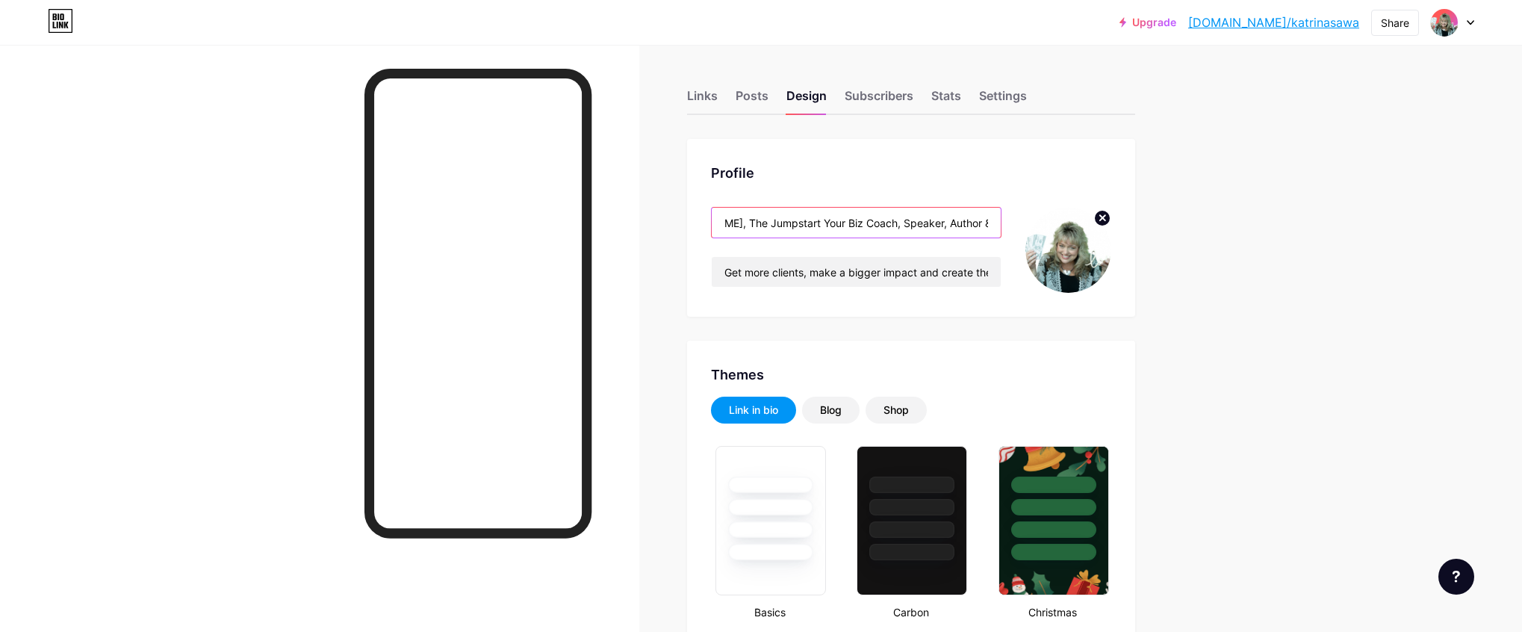
scroll to position [0, 128]
drag, startPoint x: 949, startPoint y: 226, endPoint x: 1010, endPoint y: 225, distance: 60.5
click at [1007, 226] on div "[PERSON_NAME], The Jumpstart Your Biz Coach, Speaker, Author & Book Publisher G…" at bounding box center [911, 250] width 400 height 86
click at [916, 220] on input "[PERSON_NAME], The Jumpstart Your Biz Coach, Speaker, Author & Book Publisher" at bounding box center [856, 223] width 289 height 30
drag, startPoint x: 916, startPoint y: 220, endPoint x: 943, endPoint y: 220, distance: 27.6
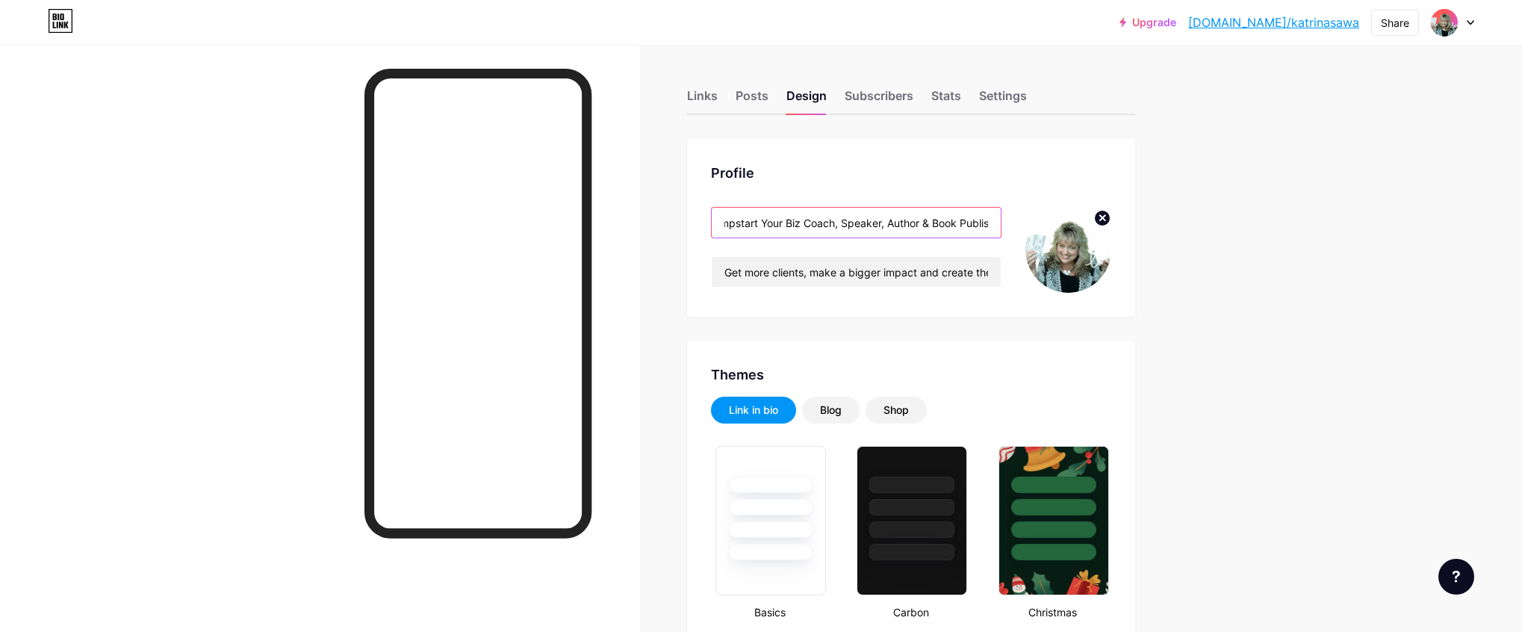
click at [941, 219] on input "[PERSON_NAME], The Jumpstart Your Biz Coach, Speaker, Author & Book Publisher" at bounding box center [856, 223] width 289 height 30
click at [941, 222] on input "[PERSON_NAME], The Jumpstart Your Biz Coach, Speaker, Author & Book Publisher" at bounding box center [856, 223] width 289 height 30
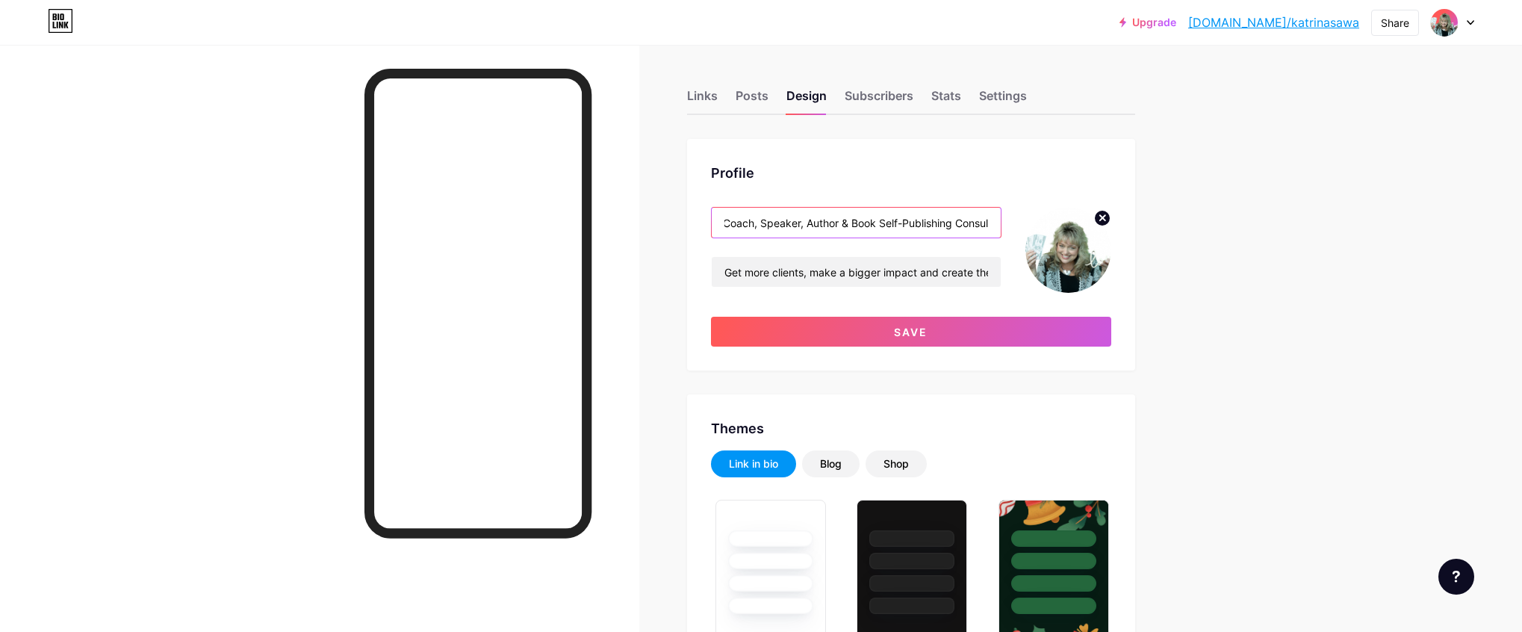
scroll to position [0, 213]
type input "[PERSON_NAME], The Jumpstart Your Biz Coach, Speaker, Author & Book Self-Publis…"
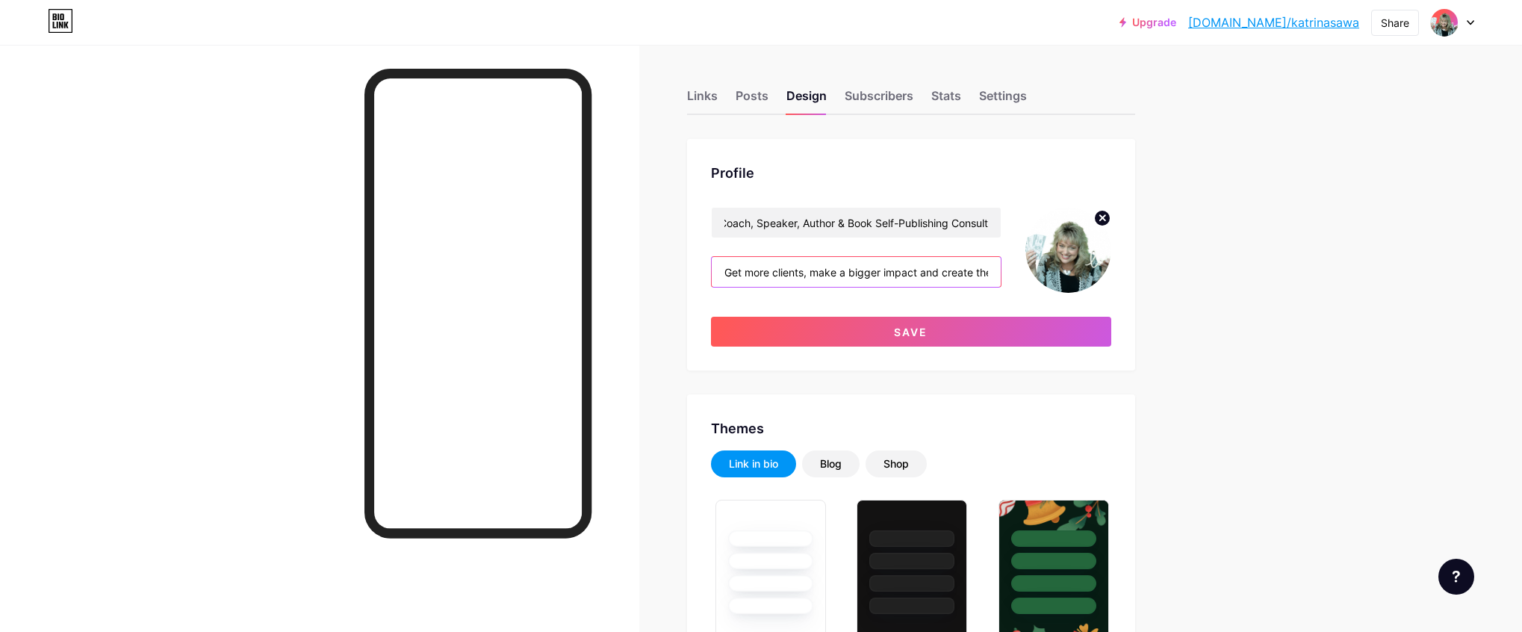
scroll to position [0, 0]
click at [907, 279] on input "Get more clients, make a bigger impact and create the lifestyle and business th…" at bounding box center [856, 272] width 289 height 30
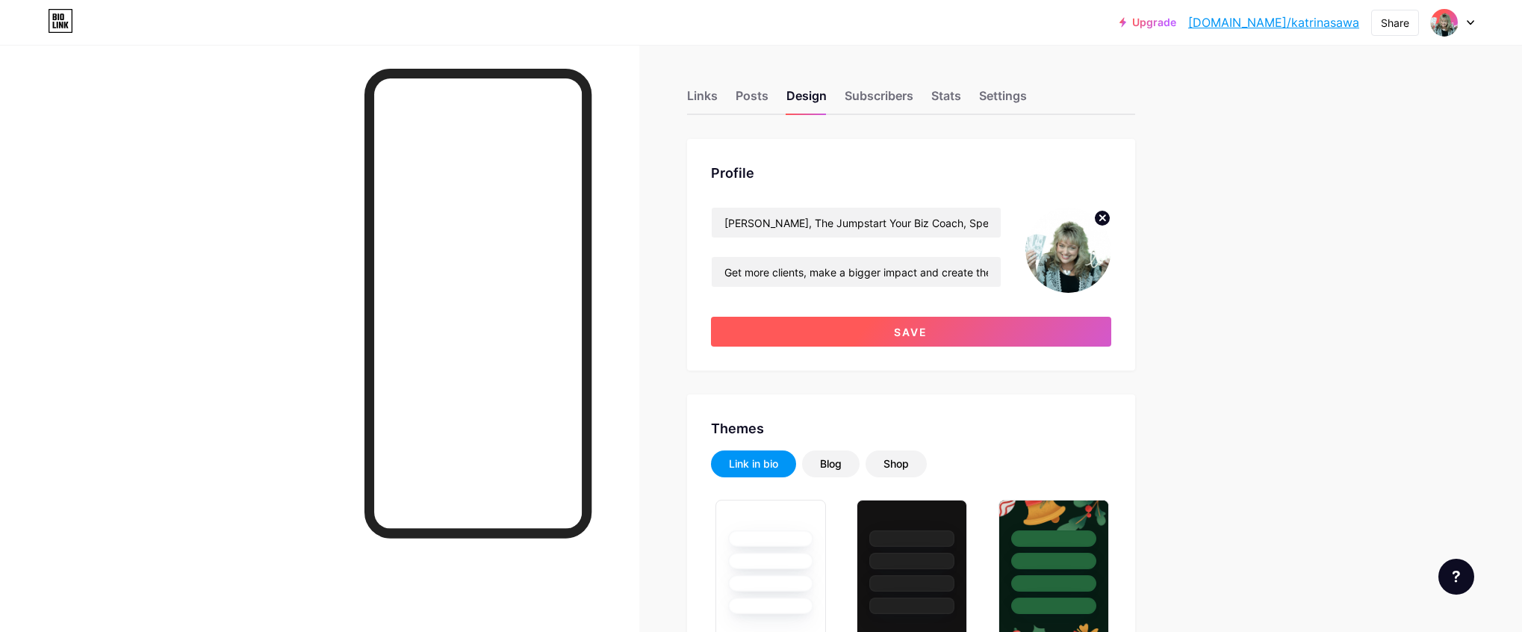
click at [919, 334] on span "Save" at bounding box center [911, 332] width 34 height 13
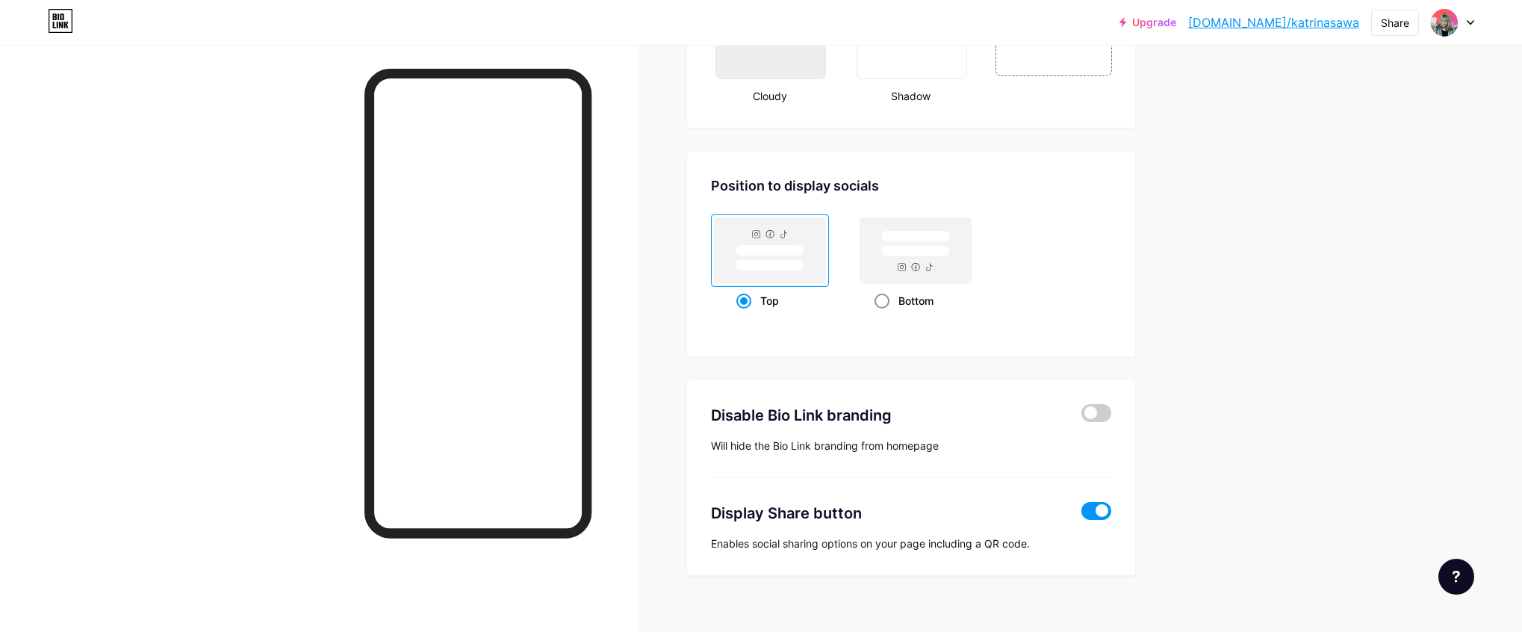
scroll to position [1890, 0]
click at [882, 296] on span at bounding box center [882, 301] width 15 height 15
click at [882, 315] on input "Bottom" at bounding box center [880, 320] width 10 height 10
radio input "true"
click at [1090, 413] on span at bounding box center [1097, 414] width 30 height 18
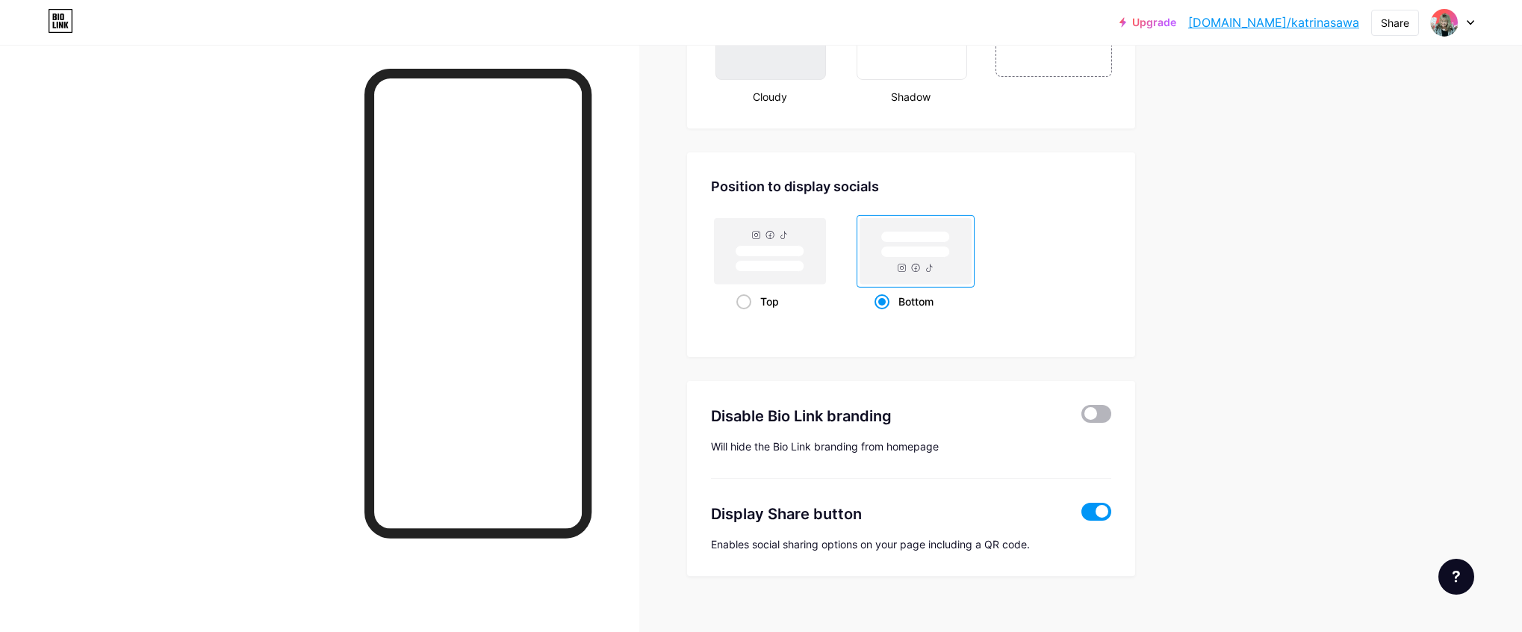
click at [1082, 418] on input "checkbox" at bounding box center [1082, 418] width 0 height 0
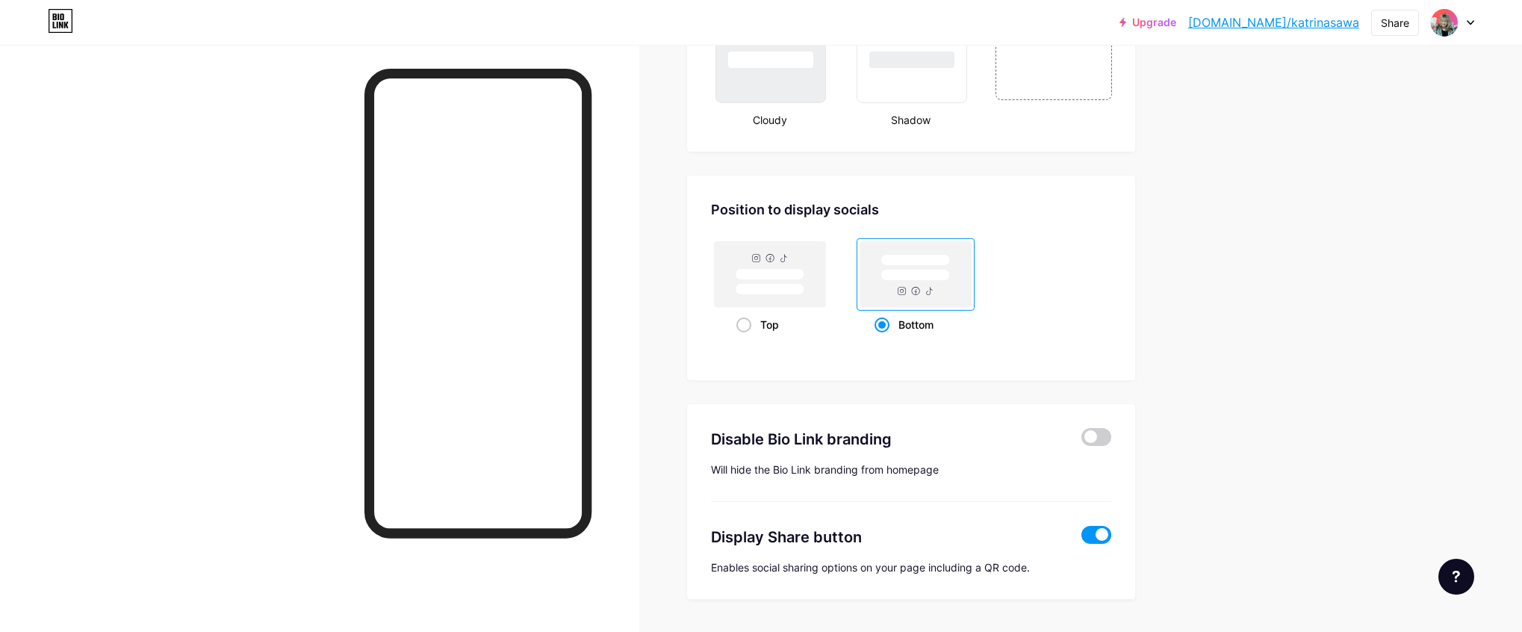
scroll to position [1910, 0]
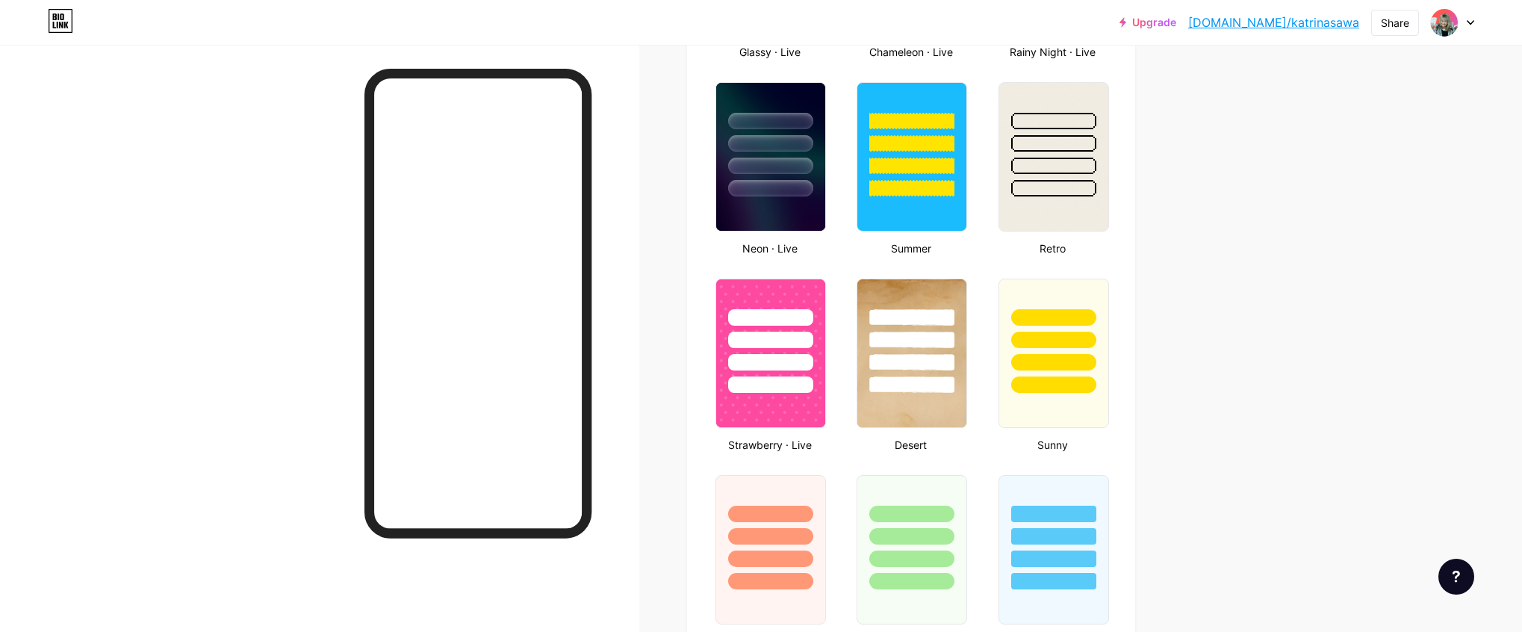
scroll to position [0, 0]
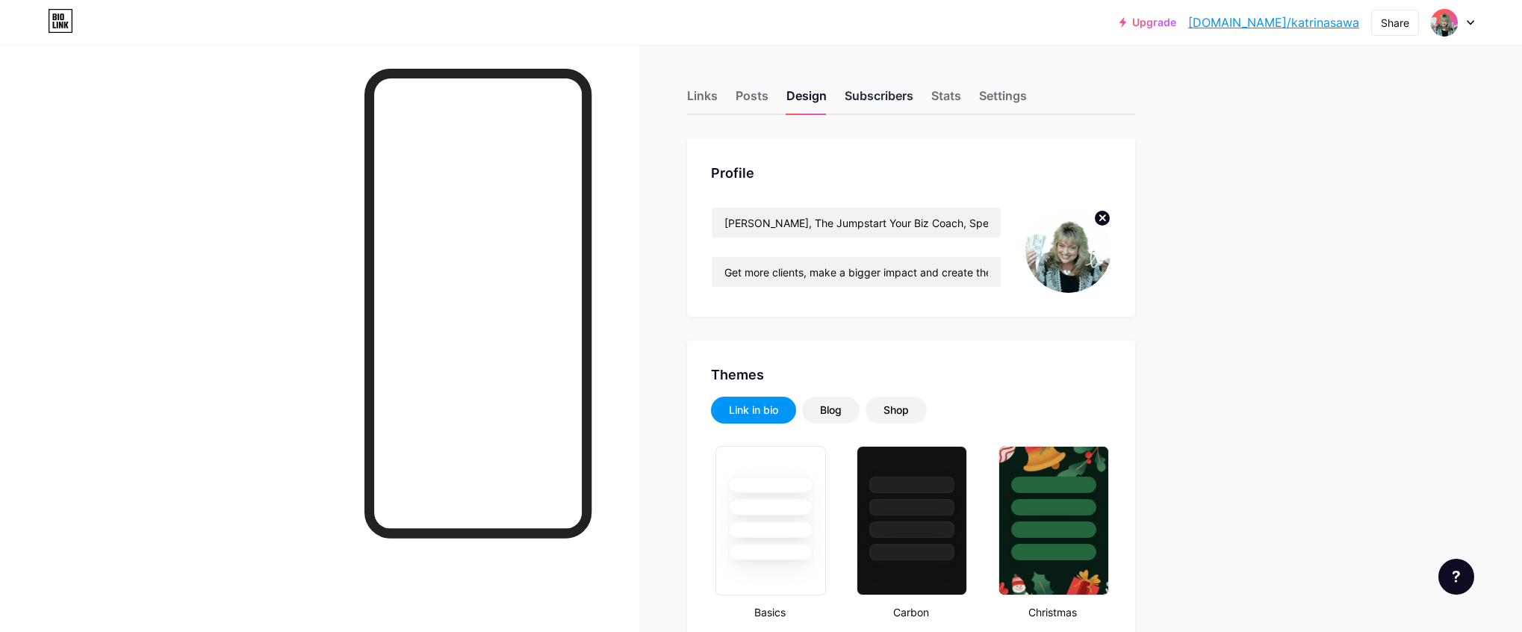
click at [883, 97] on div "Subscribers" at bounding box center [879, 100] width 69 height 27
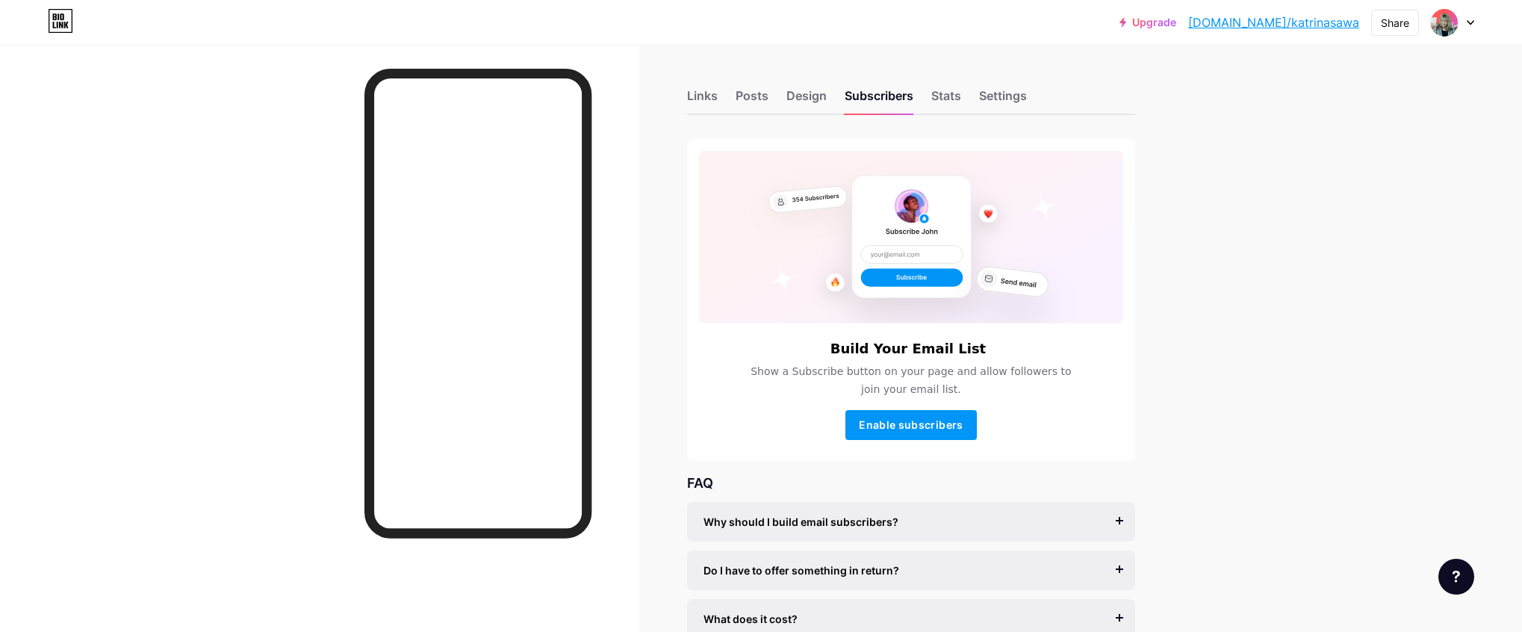
click at [1222, 274] on div "Upgrade [DOMAIN_NAME]/katrin... [DOMAIN_NAME]/[PERSON_NAME] Switch accounts [PE…" at bounding box center [761, 356] width 1522 height 713
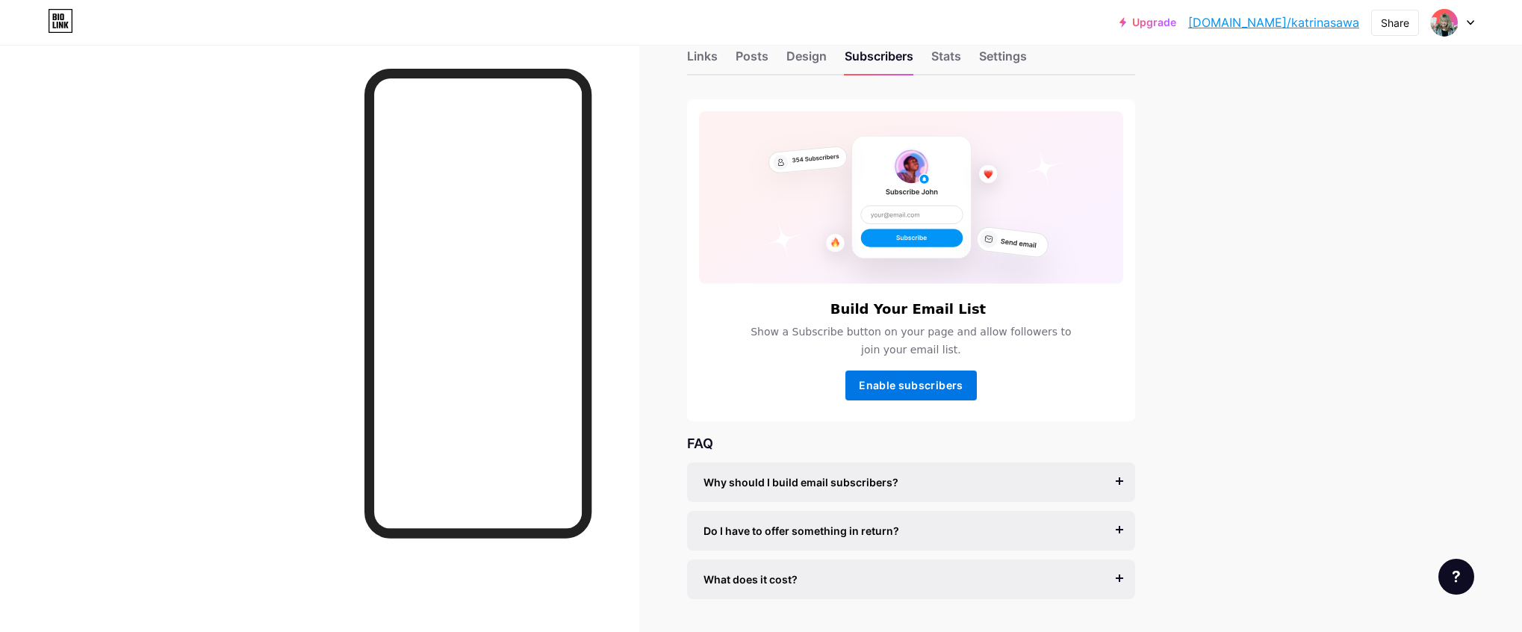
scroll to position [81, 0]
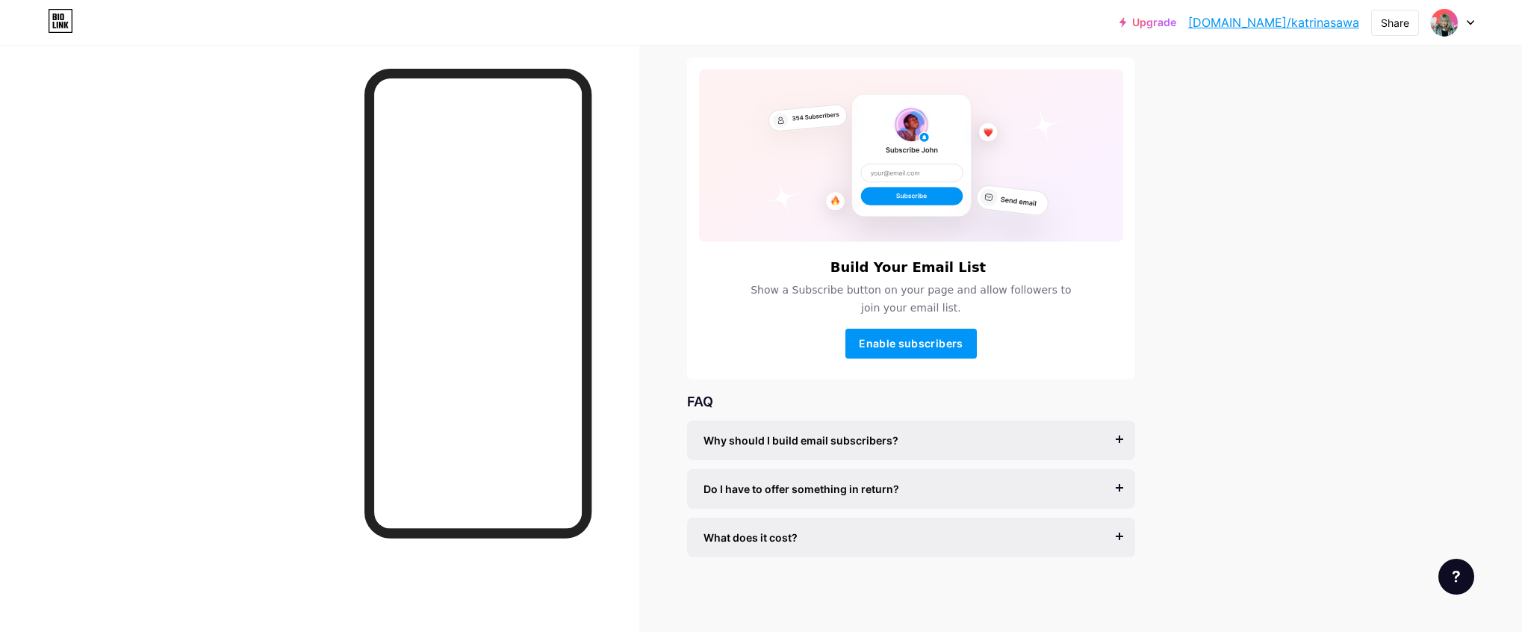
click at [1120, 534] on div "What does it cost? It’s free to get started, and you can accept unlimited subsc…" at bounding box center [911, 538] width 448 height 40
click at [1113, 534] on div "What does it cost?" at bounding box center [911, 538] width 415 height 16
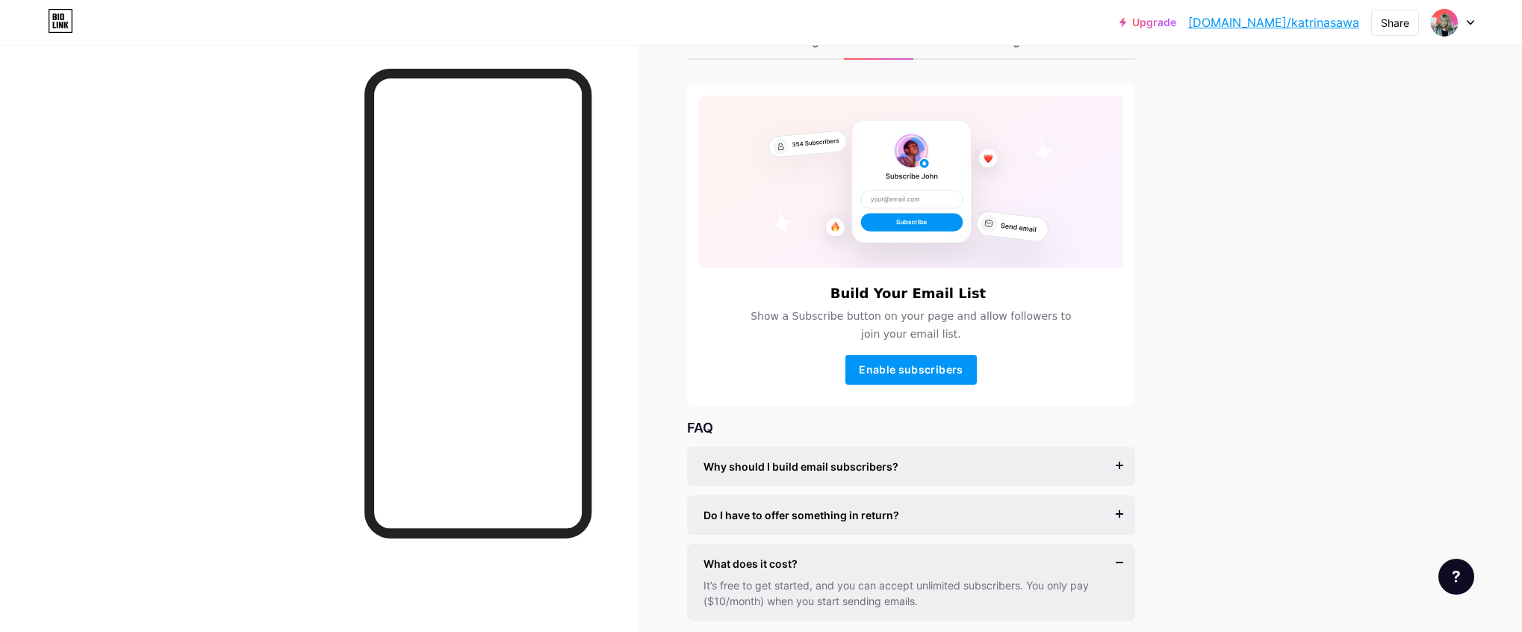
scroll to position [0, 0]
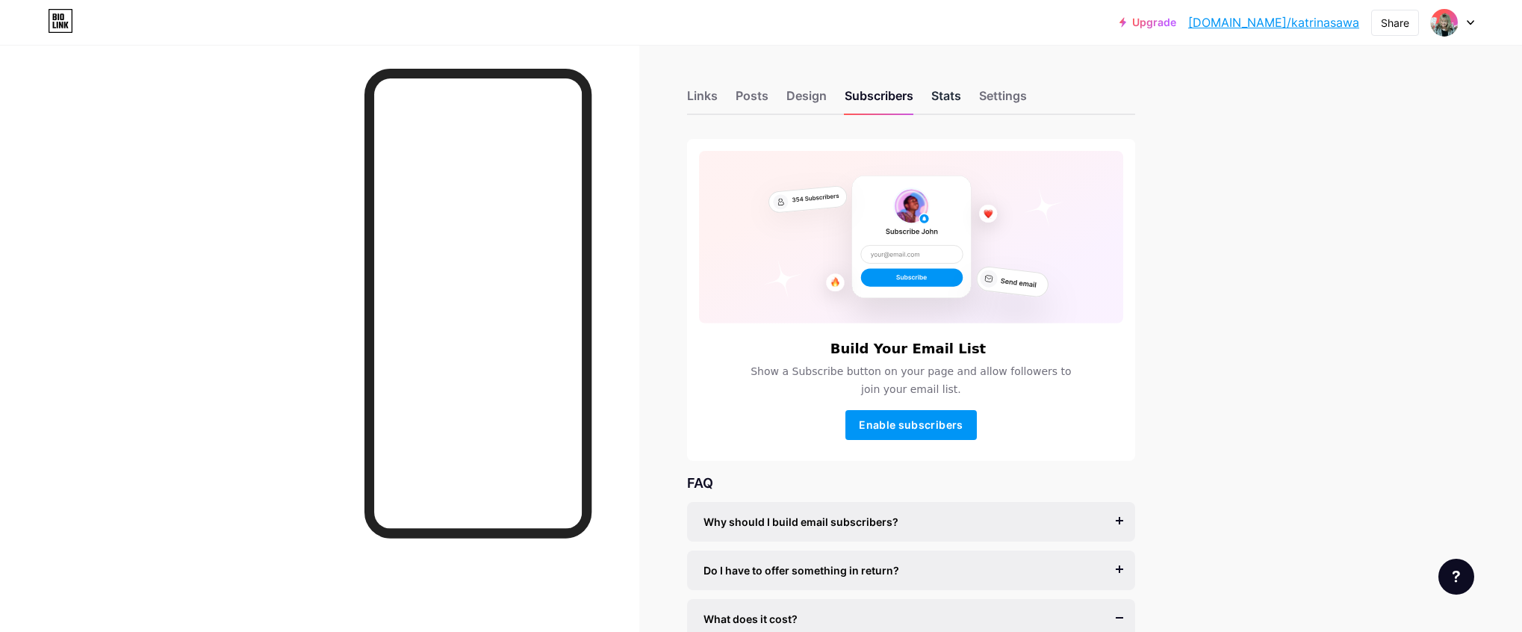
click at [954, 87] on div "Stats" at bounding box center [946, 100] width 30 height 27
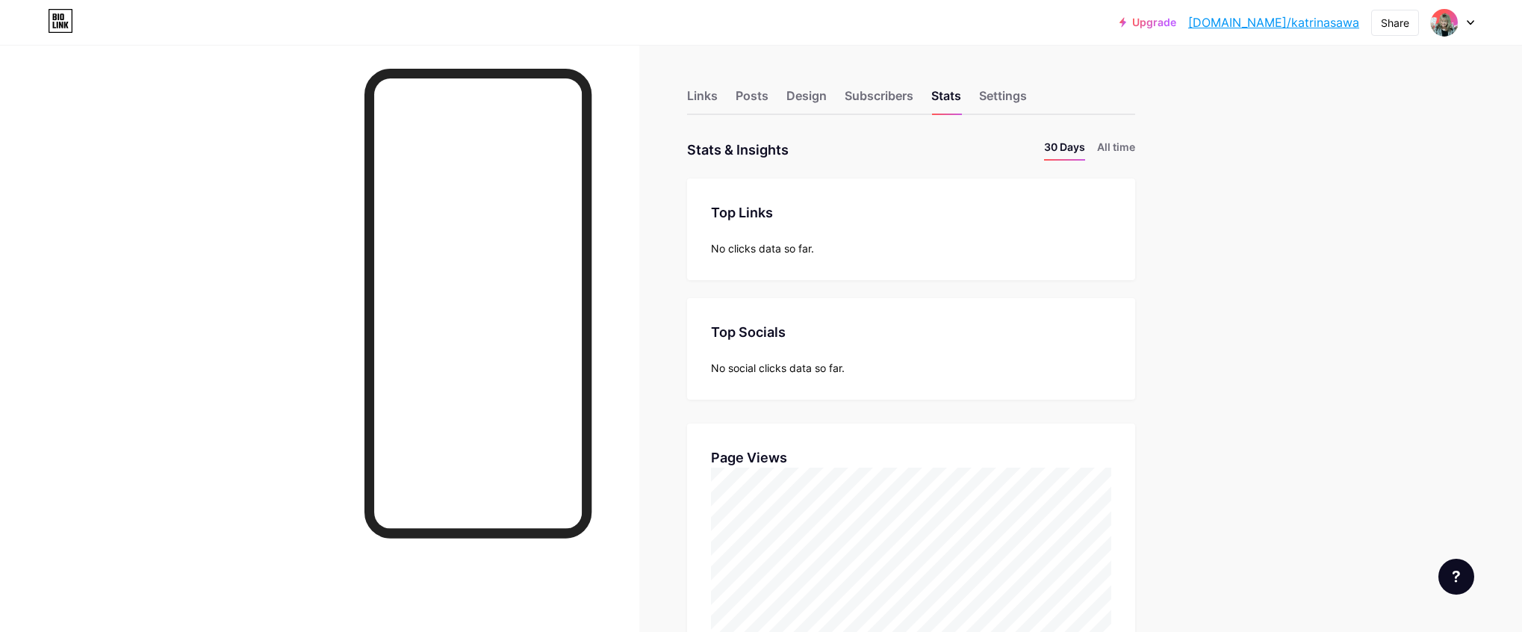
scroll to position [632, 1522]
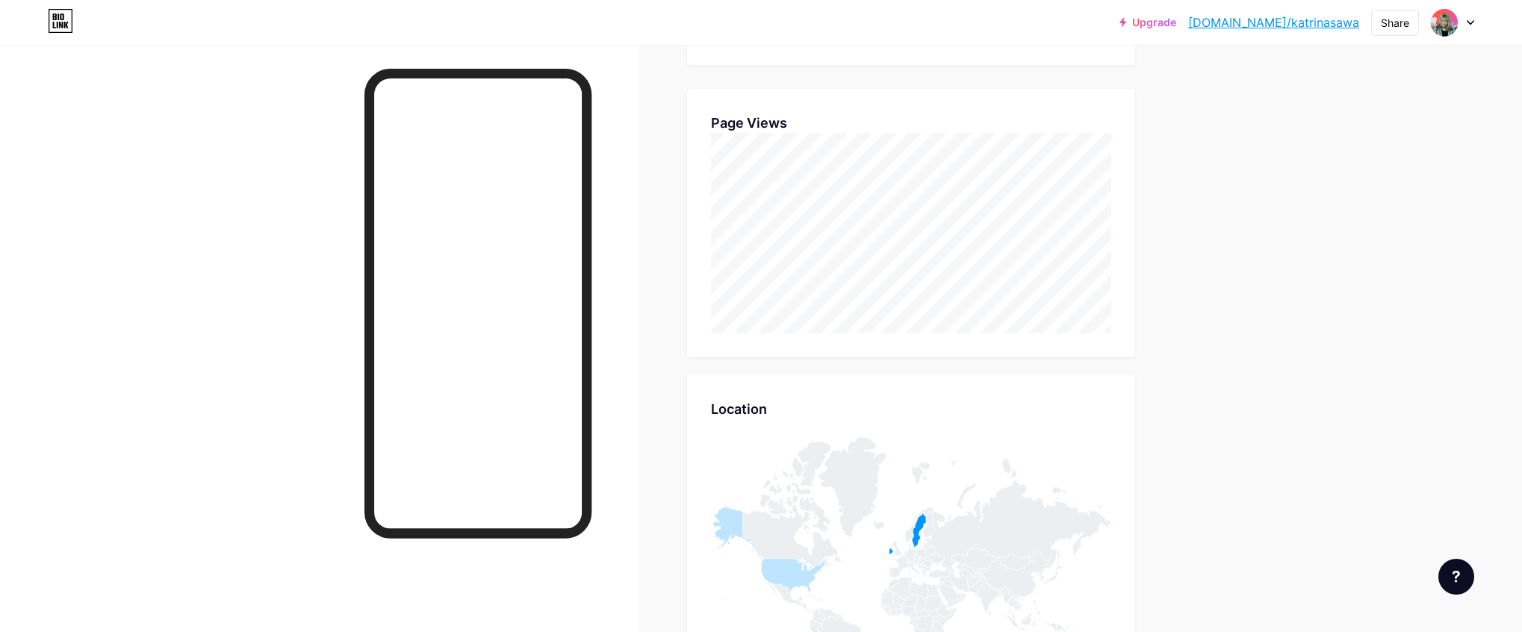
scroll to position [0, 0]
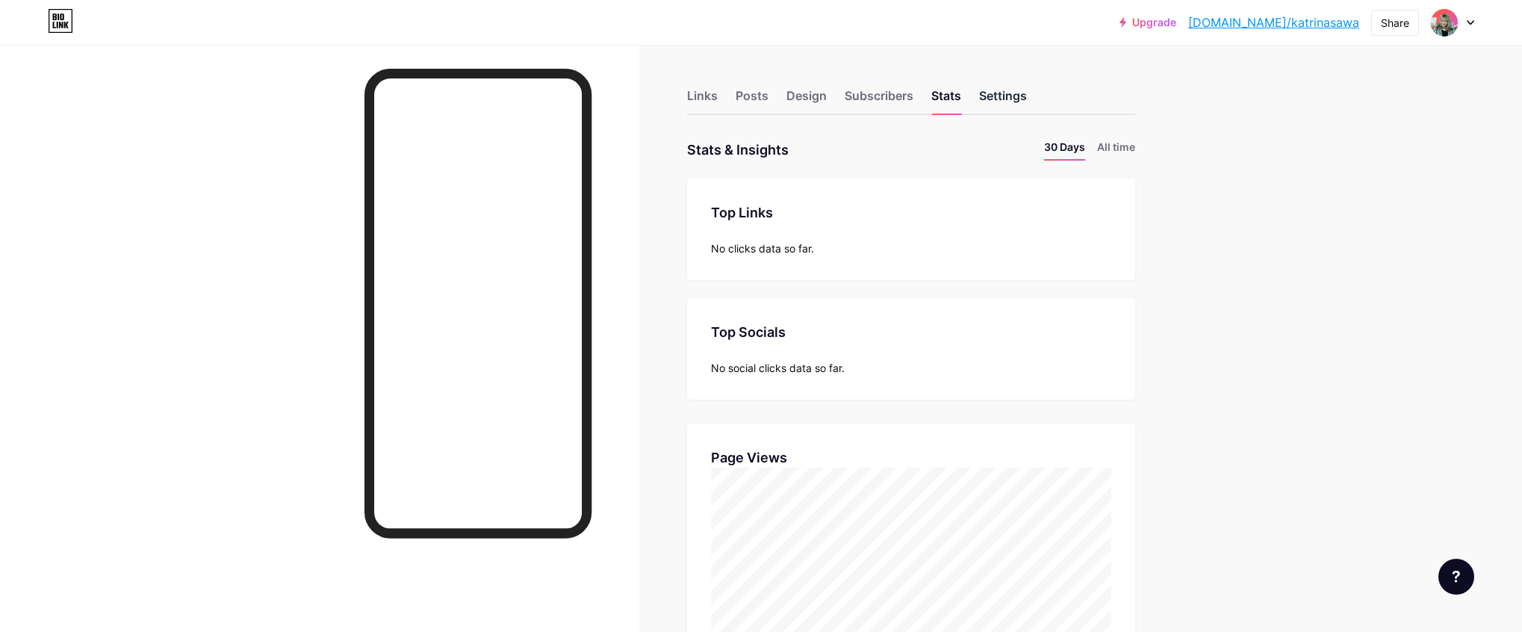
click at [1009, 95] on div "Settings" at bounding box center [1003, 100] width 48 height 27
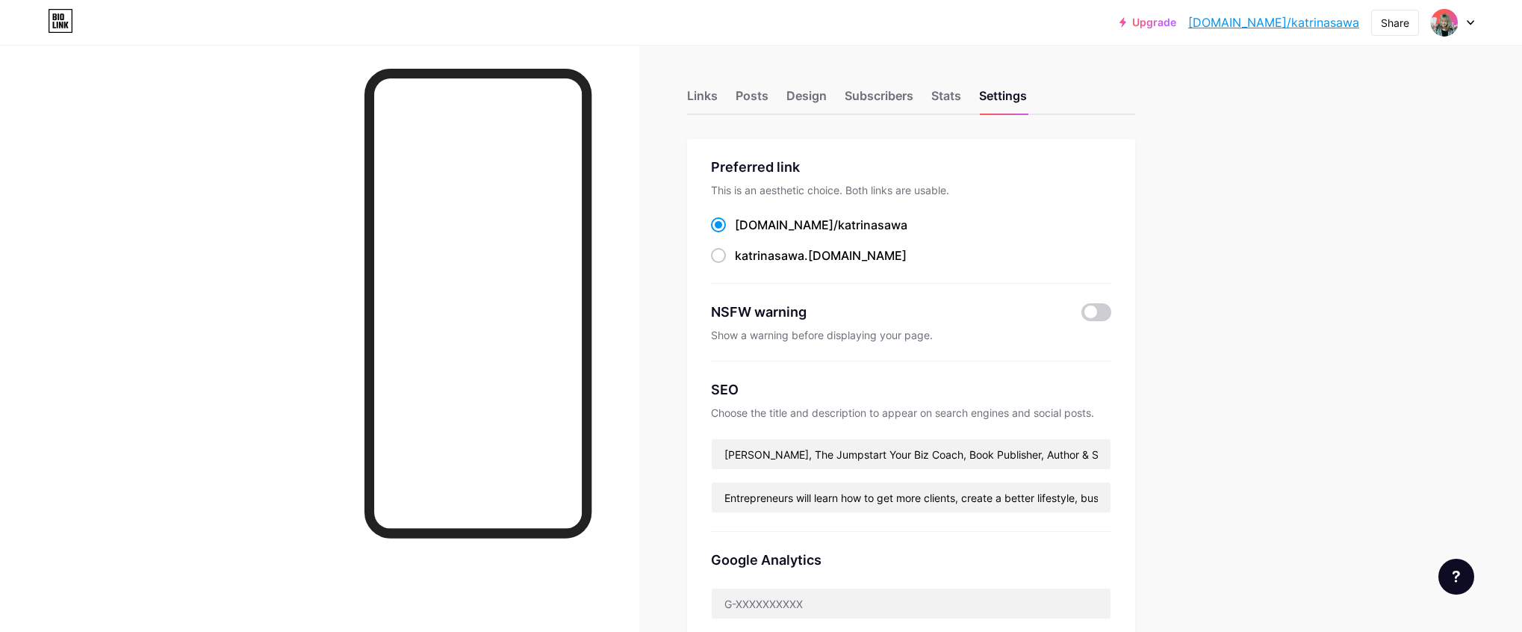
click at [1235, 204] on div "Upgrade [DOMAIN_NAME]/katrin... [DOMAIN_NAME]/[PERSON_NAME] Switch accounts [PE…" at bounding box center [761, 590] width 1522 height 1181
click at [1208, 297] on div "Upgrade [DOMAIN_NAME]/katrin... [DOMAIN_NAME]/[PERSON_NAME] Switch accounts [PE…" at bounding box center [761, 590] width 1522 height 1181
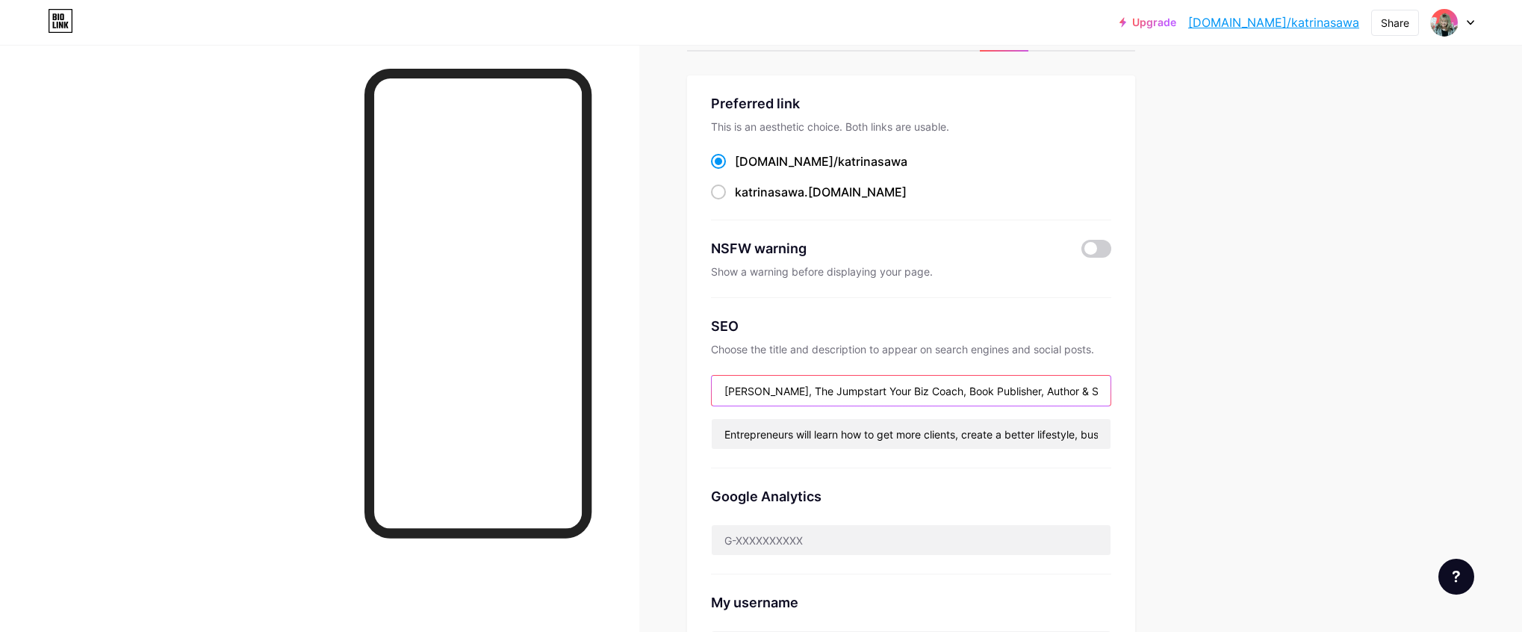
scroll to position [0, 19]
drag, startPoint x: 971, startPoint y: 385, endPoint x: 1133, endPoint y: 385, distance: 162.1
click at [1133, 385] on div "Preferred link This is an aesthetic choice. Both links are usable. [DOMAIN_NAME…" at bounding box center [911, 380] width 448 height 610
click at [1217, 339] on div "Upgrade [DOMAIN_NAME]/katrin... [DOMAIN_NAME]/[PERSON_NAME] Switch accounts [PE…" at bounding box center [761, 527] width 1522 height 1181
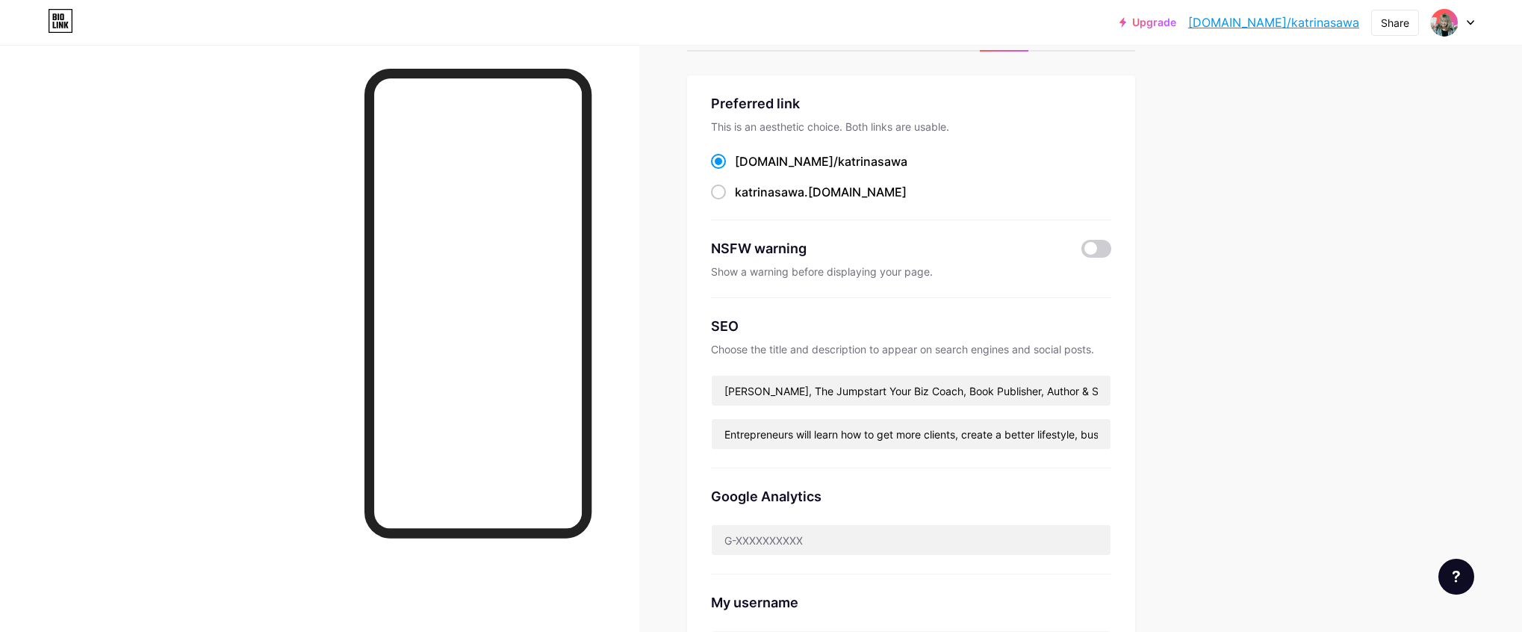
scroll to position [63, 0]
drag, startPoint x: 798, startPoint y: 390, endPoint x: 915, endPoint y: 392, distance: 117.3
click at [915, 392] on input "[PERSON_NAME], The Jumpstart Your Biz Coach, Book Publisher, Author & Speaker" at bounding box center [911, 391] width 399 height 30
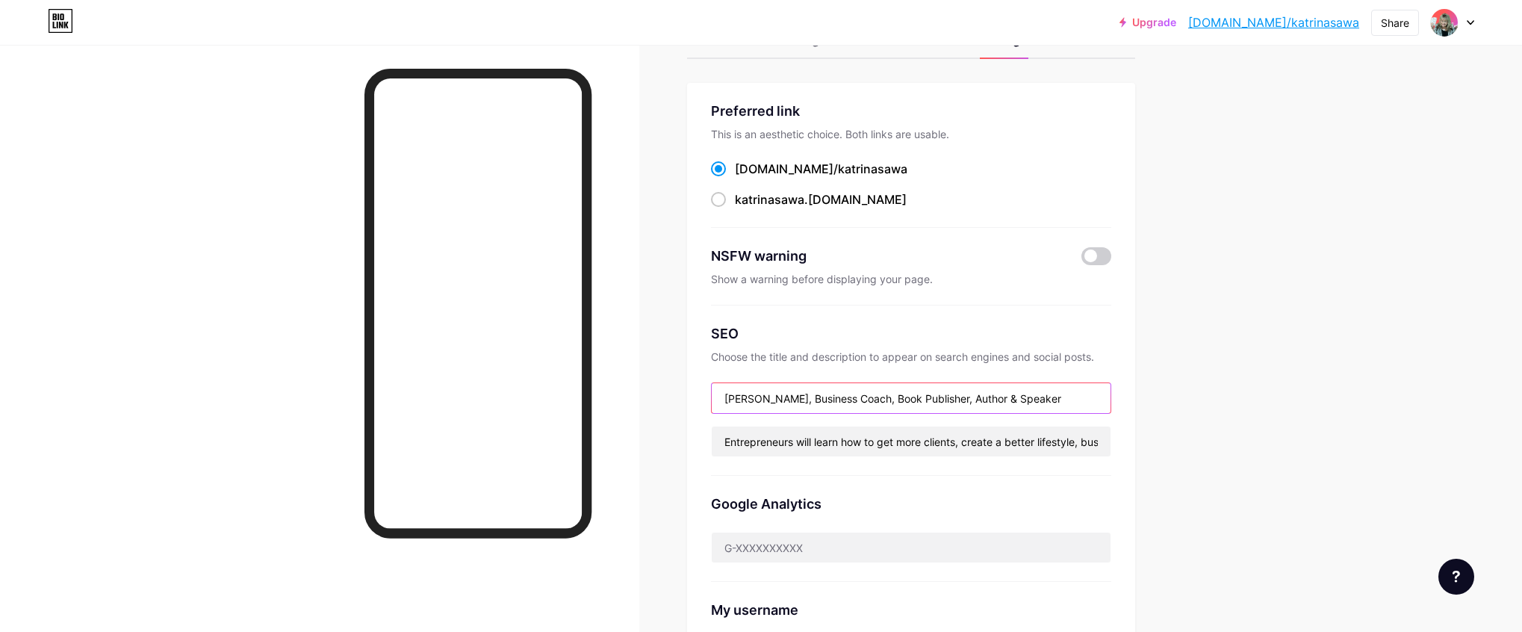
type input "[PERSON_NAME], Business Coach, Book Publisher, Author & Speaker"
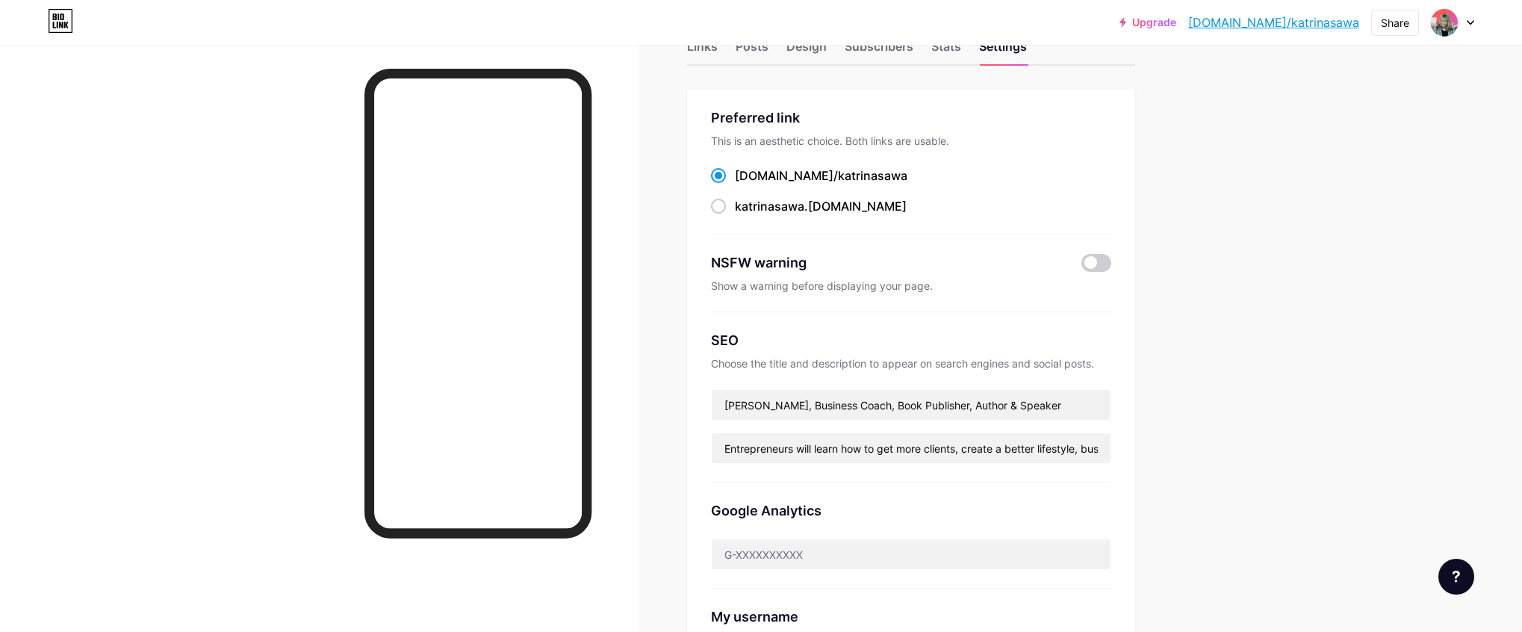
click at [1248, 435] on div "Upgrade [DOMAIN_NAME]/katrin... [DOMAIN_NAME]/[PERSON_NAME] Switch accounts [PE…" at bounding box center [761, 568] width 1522 height 1235
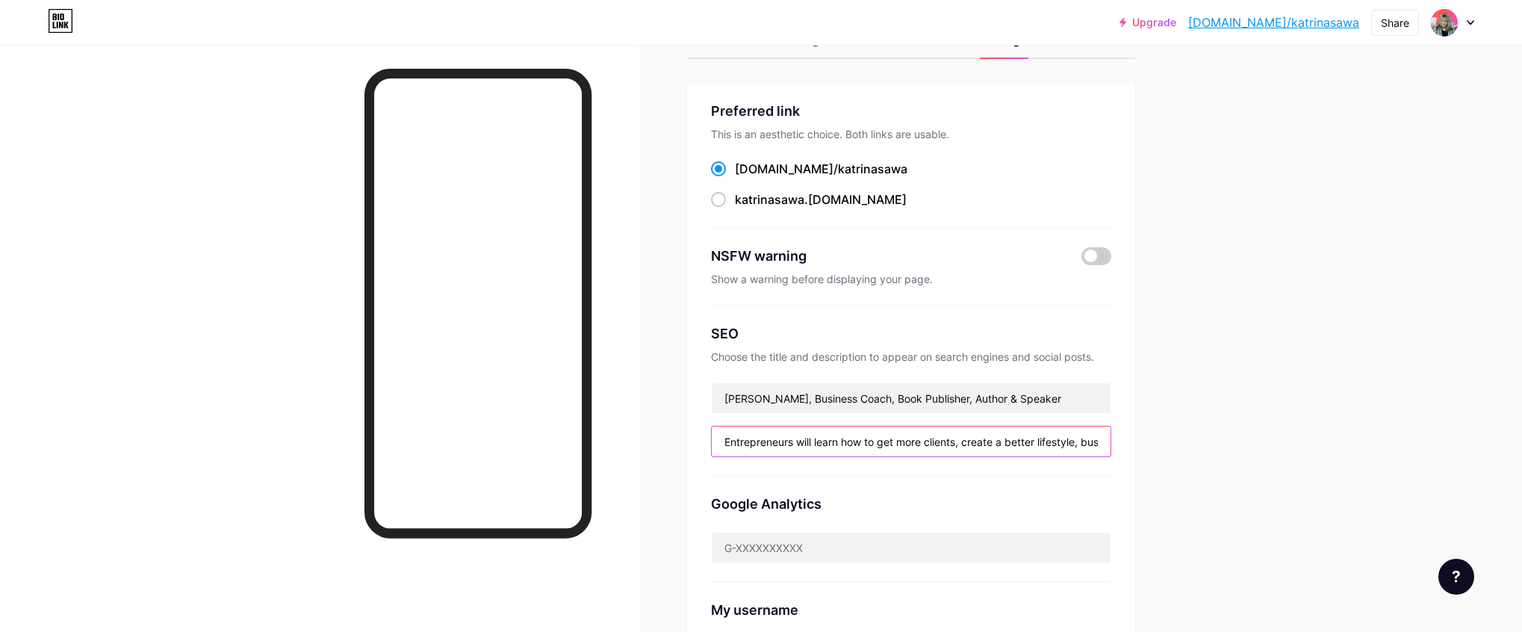
click at [905, 442] on input "Entrepreneurs will learn how to get more clients, create a better lifestyle, bu…" at bounding box center [911, 441] width 399 height 30
drag, startPoint x: 859, startPoint y: 443, endPoint x: 1121, endPoint y: 441, distance: 262.2
click at [1121, 441] on div "Preferred link This is an aesthetic choice. Both links are usable. [DOMAIN_NAME…" at bounding box center [911, 415] width 448 height 664
click at [1039, 445] on input "Entrepreneurs will learn how to get more clients, create a better lifestyle, bu…" at bounding box center [911, 441] width 399 height 30
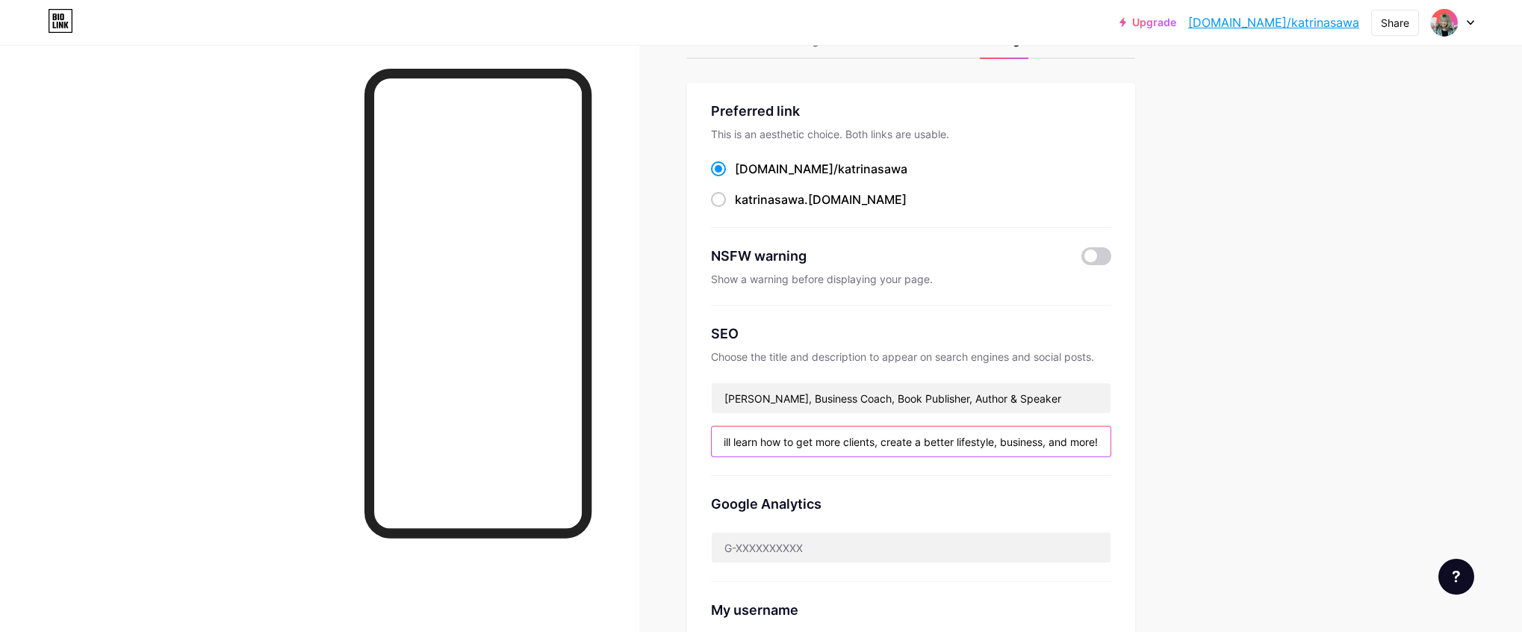
scroll to position [0, 0]
drag, startPoint x: 1039, startPoint y: 443, endPoint x: 680, endPoint y: 438, distance: 359.3
click at [680, 438] on div "Links Posts Design Subscribers Stats Settings Preferred link This is an aesthet…" at bounding box center [599, 584] width 1198 height 1190
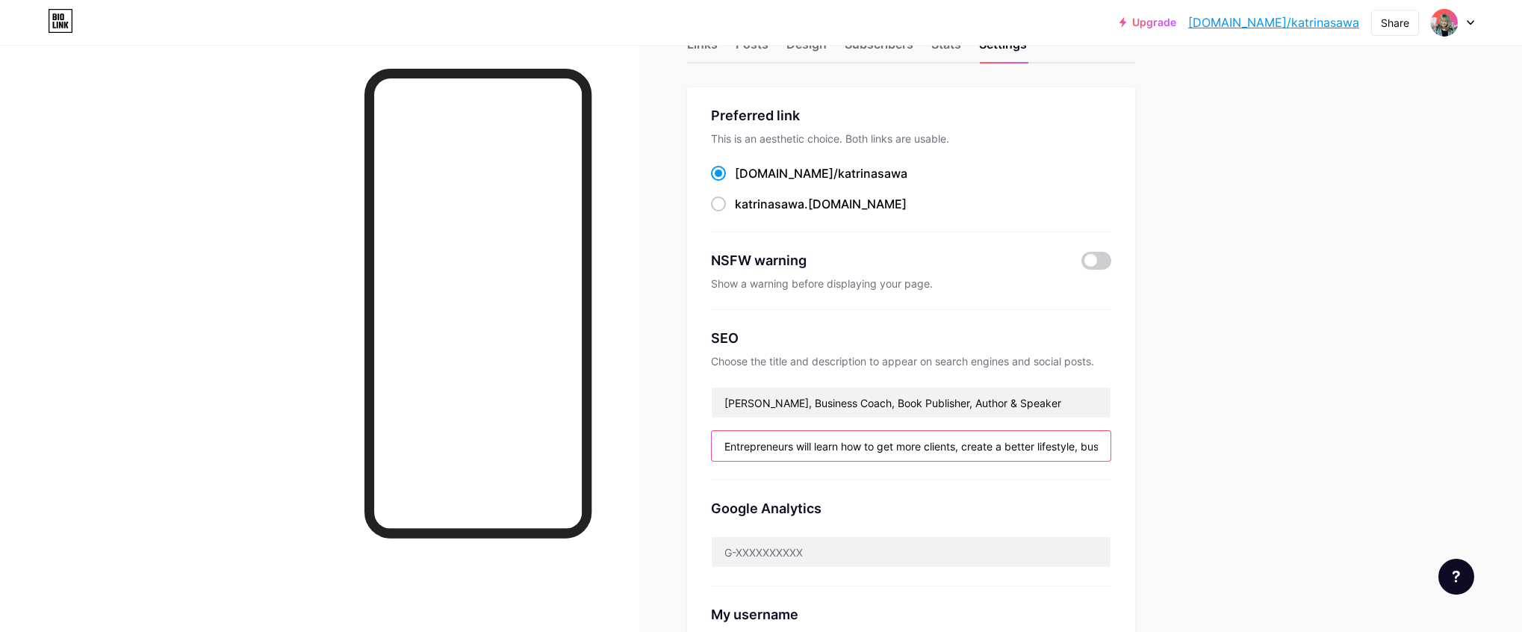
scroll to position [51, 0]
drag, startPoint x: 762, startPoint y: 450, endPoint x: 794, endPoint y: 446, distance: 32.4
click at [762, 450] on input "Entrepreneurs will learn how to get more clients, create a better lifestyle, bu…" at bounding box center [911, 447] width 399 height 30
click at [1350, 370] on div "Upgrade [DOMAIN_NAME]/katrin... [DOMAIN_NAME]/[PERSON_NAME] Switch accounts [PE…" at bounding box center [761, 566] width 1522 height 1235
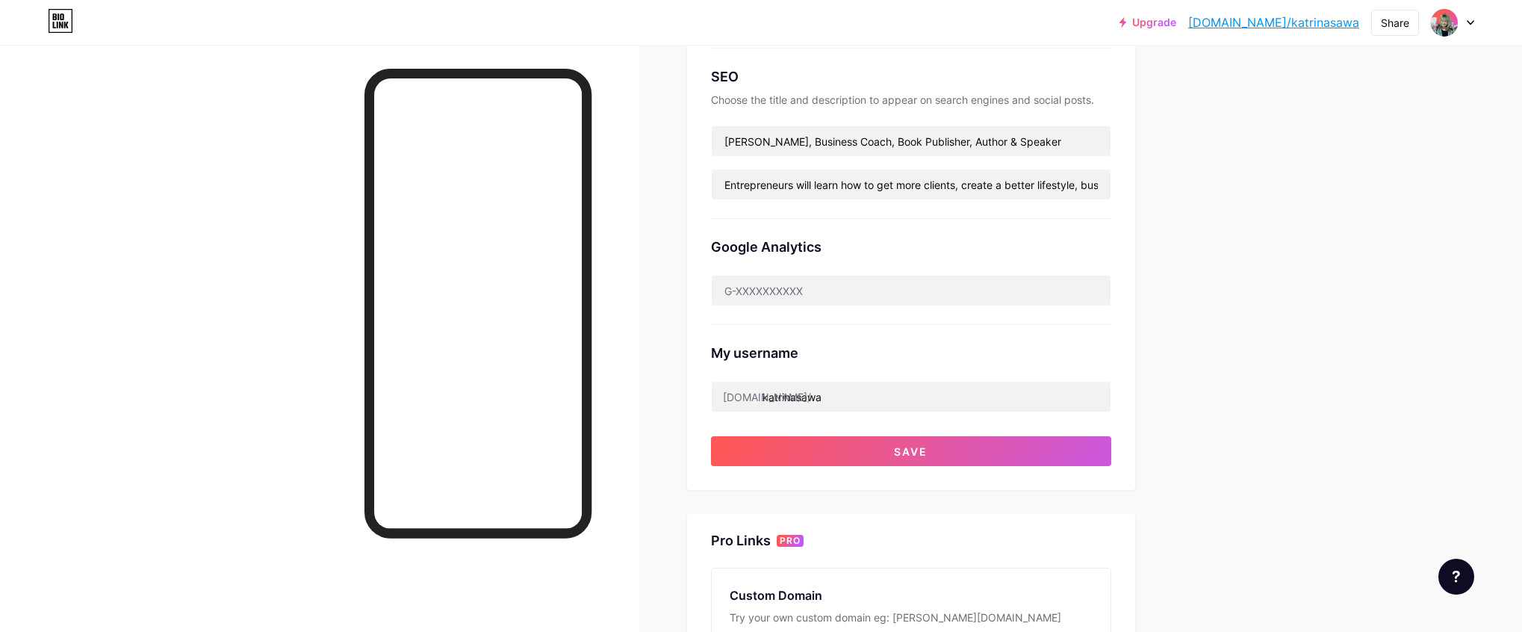
scroll to position [314, 0]
click at [1316, 354] on div "Upgrade [DOMAIN_NAME]/katrin... [DOMAIN_NAME]/[PERSON_NAME] Switch accounts [PE…" at bounding box center [761, 303] width 1522 height 1235
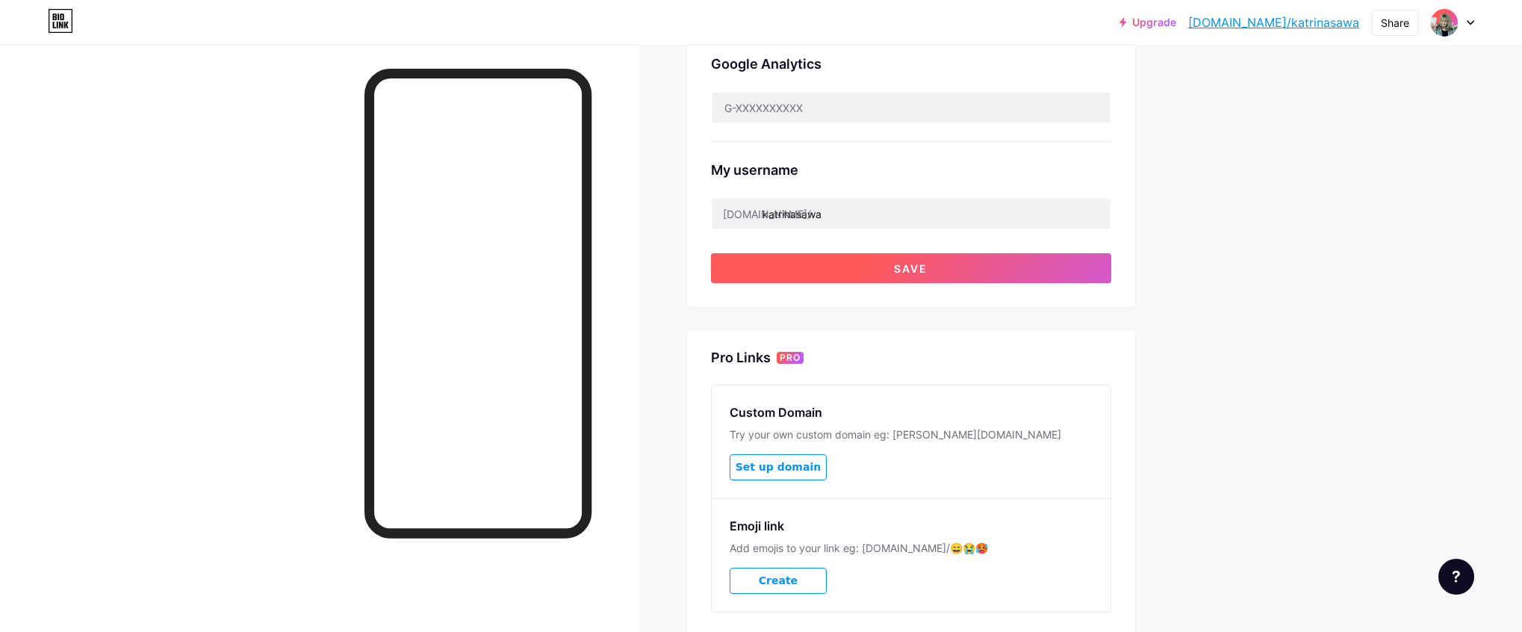
scroll to position [502, 0]
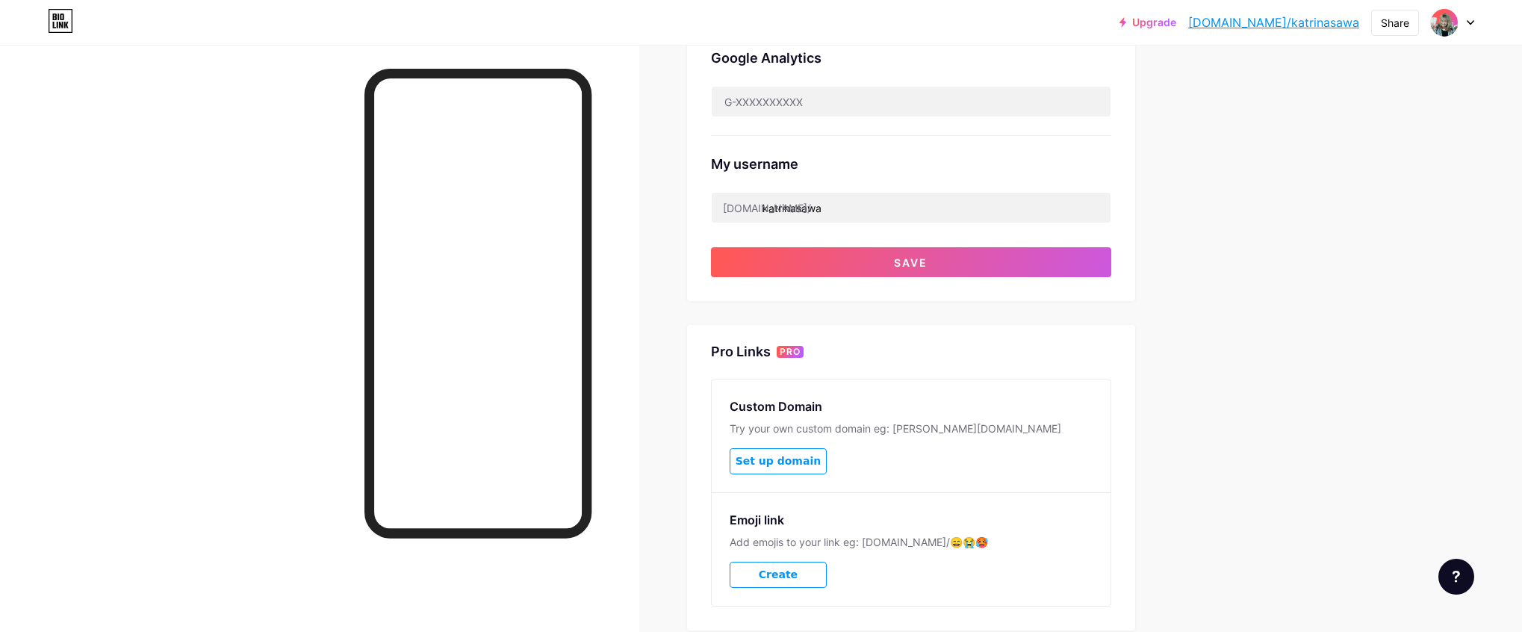
drag, startPoint x: 893, startPoint y: 255, endPoint x: 1109, endPoint y: 277, distance: 217.7
click at [893, 255] on button "Save" at bounding box center [911, 262] width 400 height 30
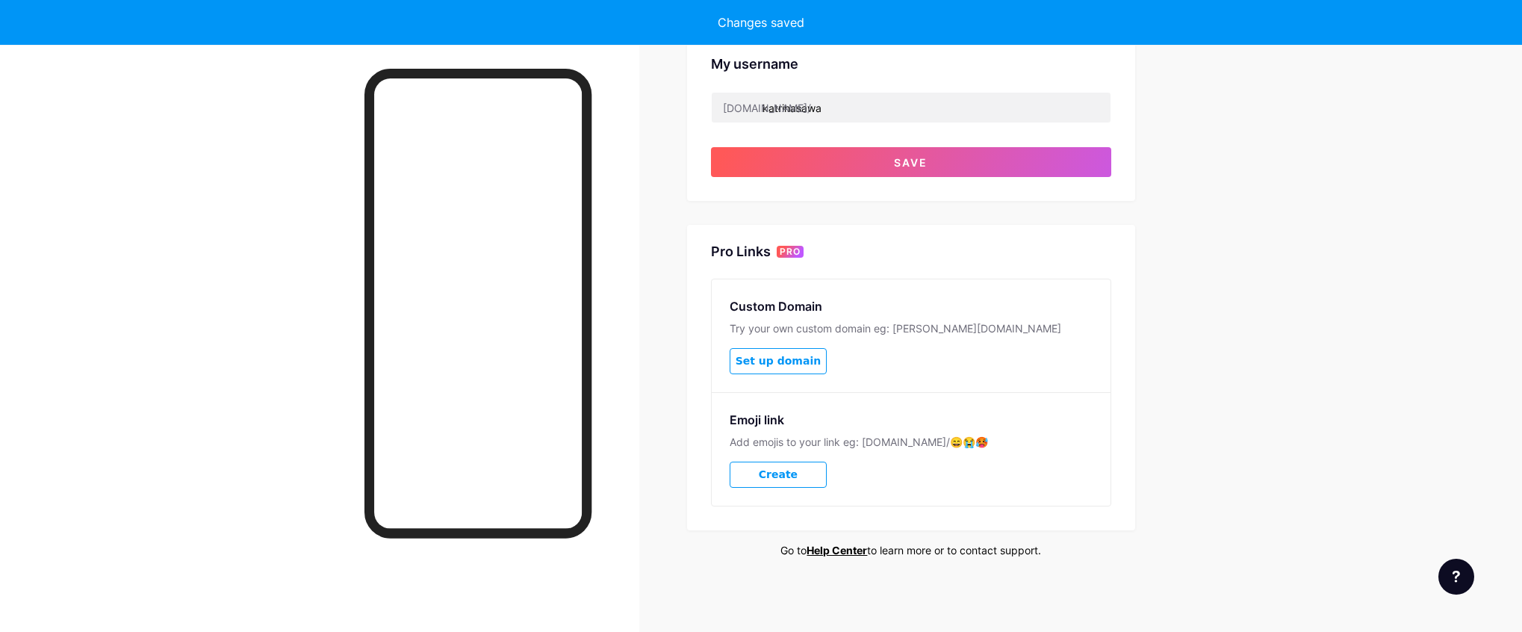
scroll to position [548, 0]
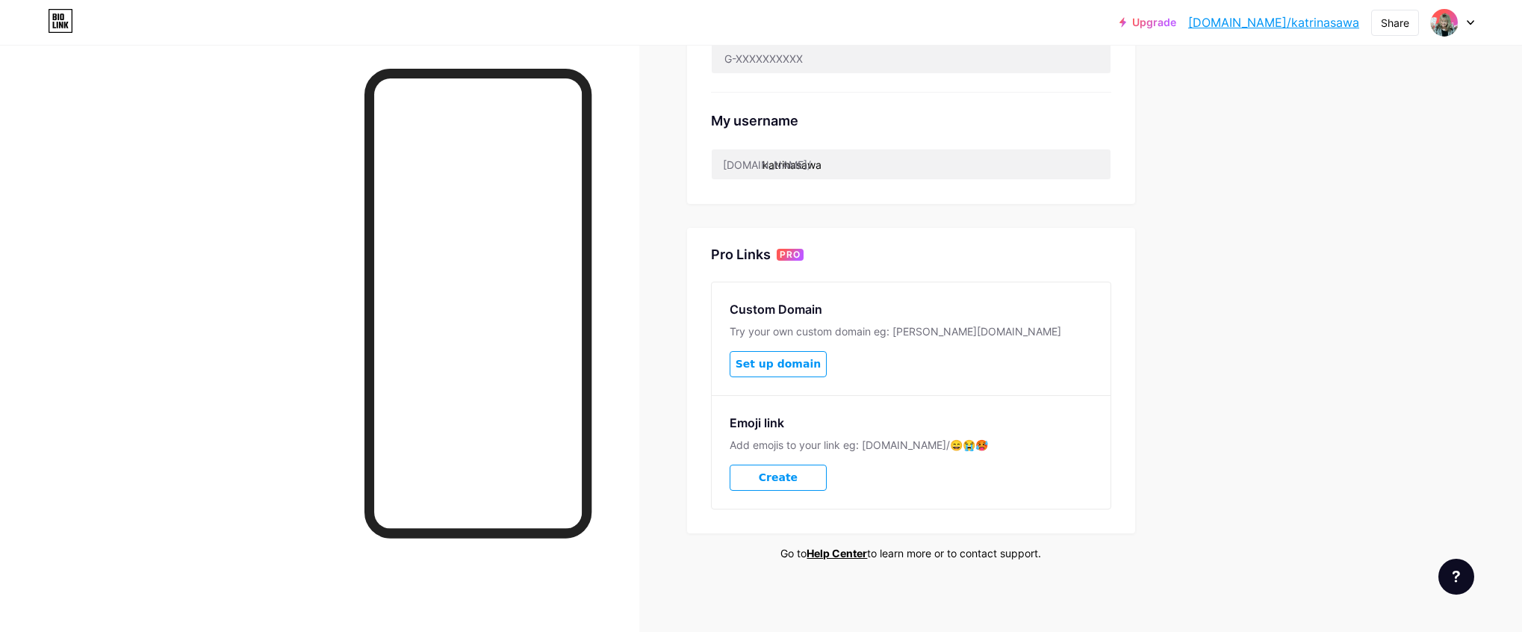
click at [1269, 353] on div "Upgrade [DOMAIN_NAME]/katrin... [DOMAIN_NAME]/[PERSON_NAME] Switch accounts [PE…" at bounding box center [761, 45] width 1522 height 1181
click at [1251, 380] on div "Upgrade [DOMAIN_NAME]/katrin... [DOMAIN_NAME]/[PERSON_NAME] Switch accounts [PE…" at bounding box center [761, 48] width 1522 height 1181
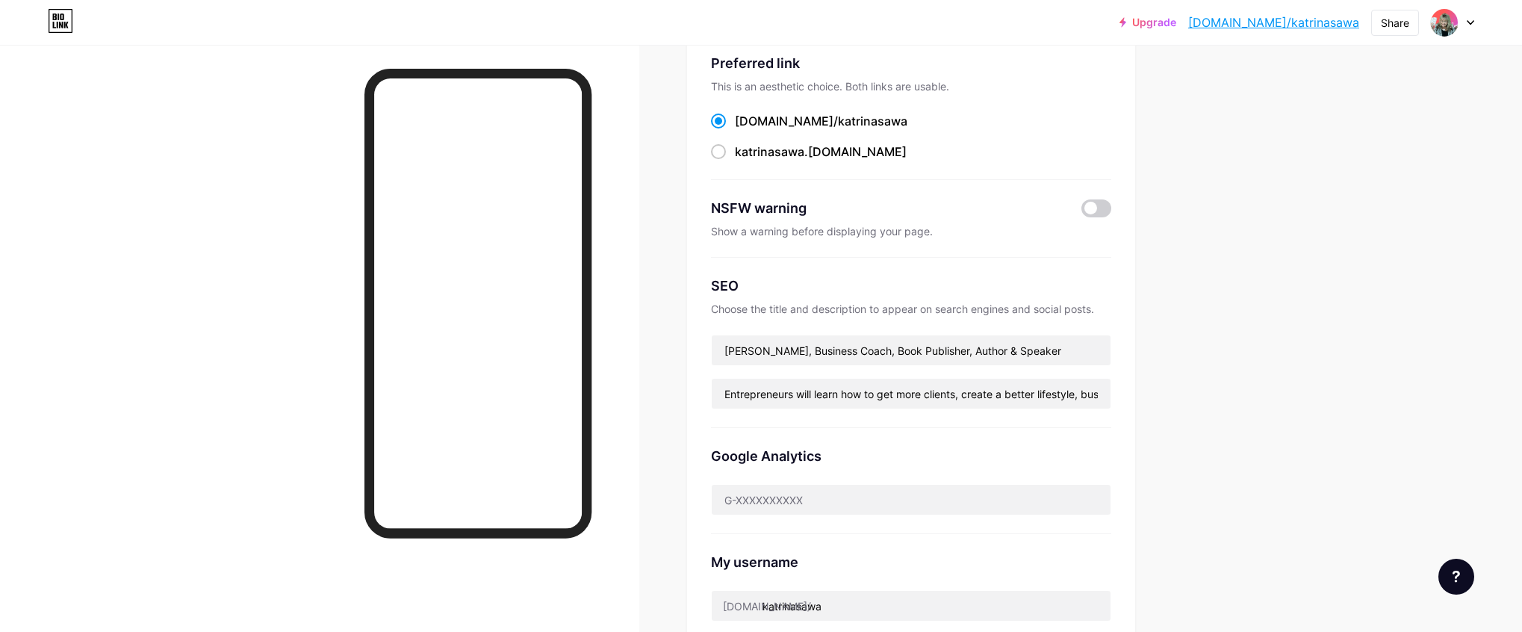
scroll to position [0, 0]
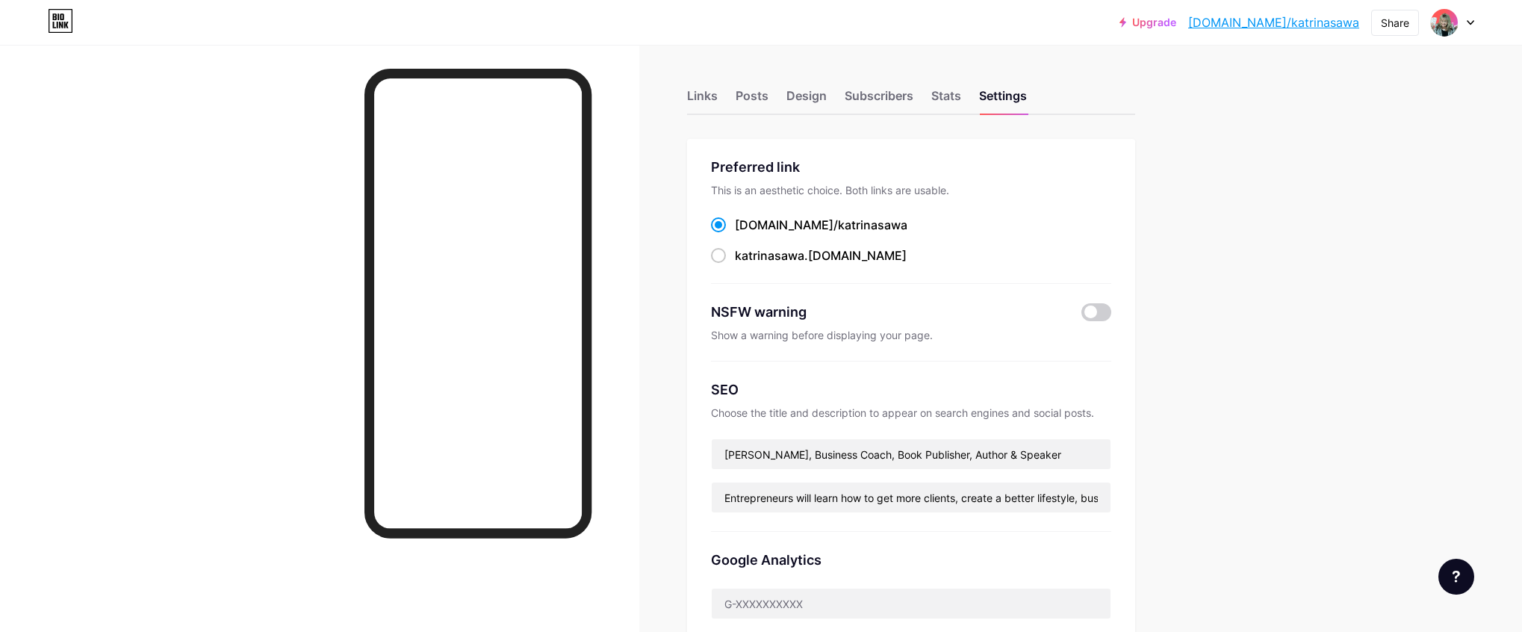
click at [1473, 21] on icon at bounding box center [1471, 23] width 6 height 4
click at [1195, 123] on div "Links Posts Design Subscribers Stats Settings Preferred link This is an aesthet…" at bounding box center [599, 613] width 1198 height 1136
drag, startPoint x: 1362, startPoint y: 22, endPoint x: 1249, endPoint y: 58, distance: 118.3
click at [1247, 24] on div "Upgrade [DOMAIN_NAME]/katrin... [DOMAIN_NAME]/[PERSON_NAME] Switch accounts [PE…" at bounding box center [1297, 22] width 355 height 27
click at [1273, 131] on div "Upgrade [DOMAIN_NAME]/katrin... [DOMAIN_NAME]/[PERSON_NAME] Switch accounts [PE…" at bounding box center [761, 590] width 1522 height 1181
